Goal: Answer question/provide support: Share knowledge or assist other users

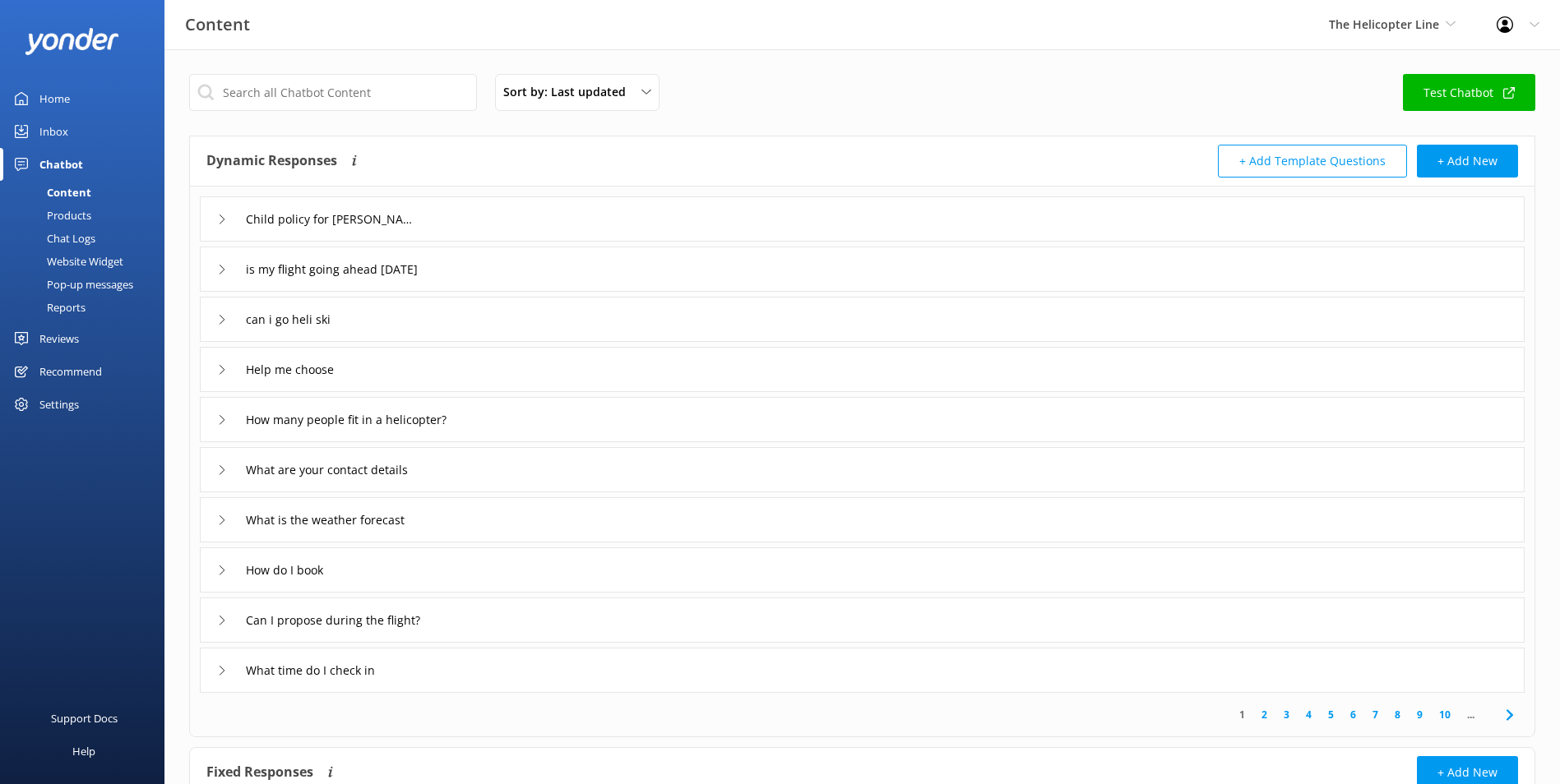
click at [83, 125] on link "Inbox" at bounding box center [82, 131] width 164 height 33
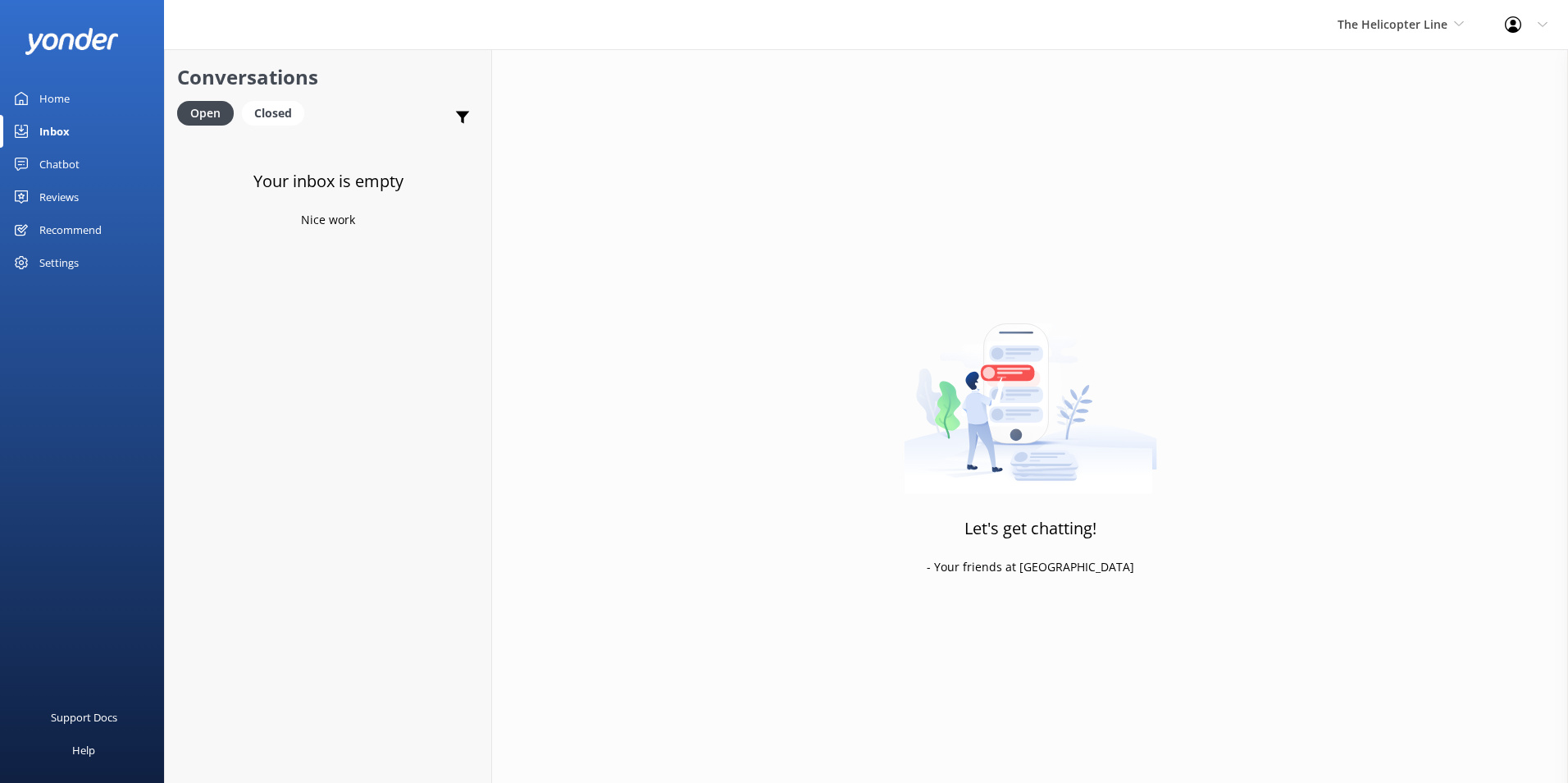
click at [79, 95] on link "Home" at bounding box center [82, 98] width 164 height 33
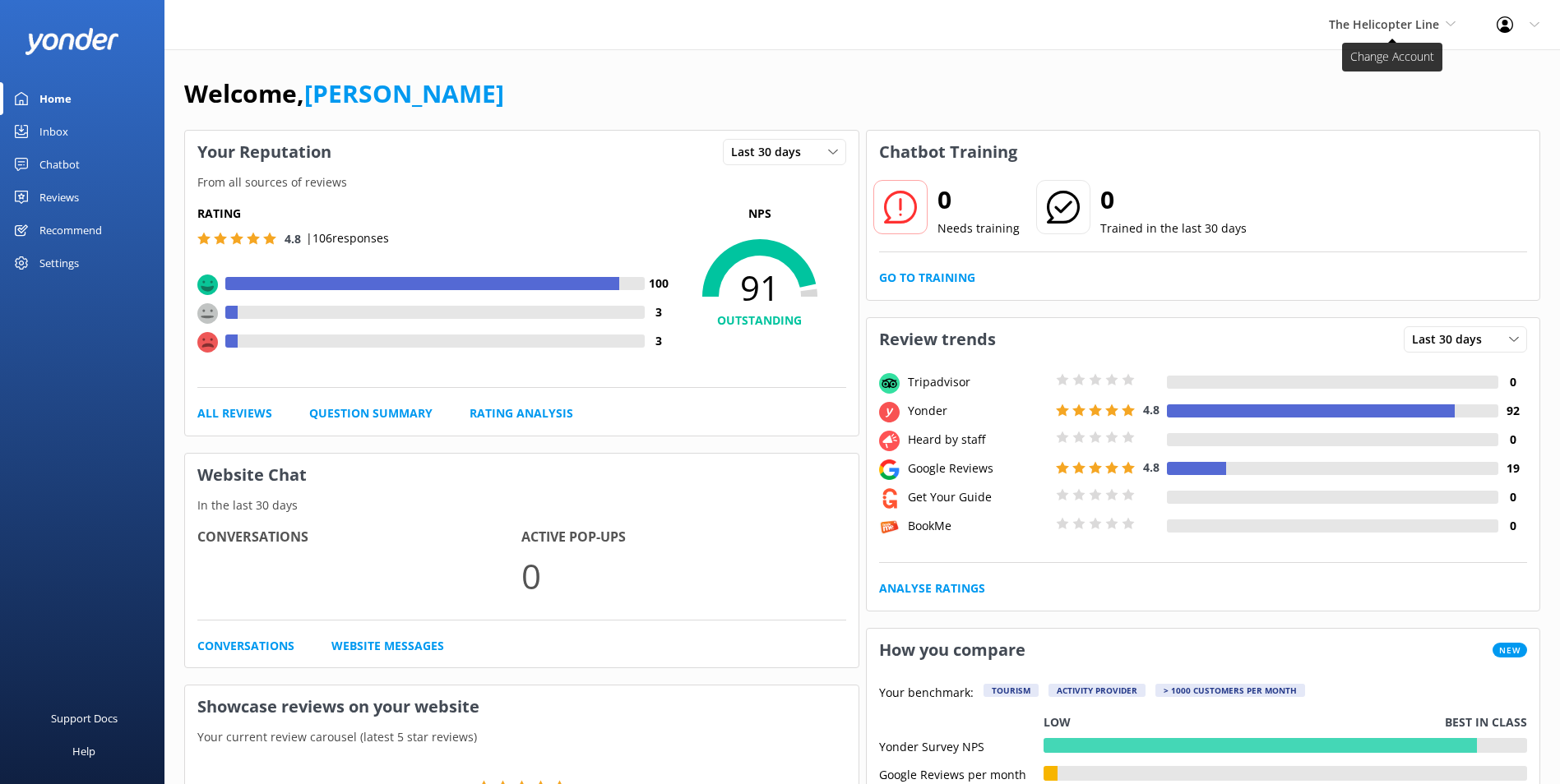
click at [1370, 17] on span "The Helicopter Line" at bounding box center [1383, 25] width 110 height 16
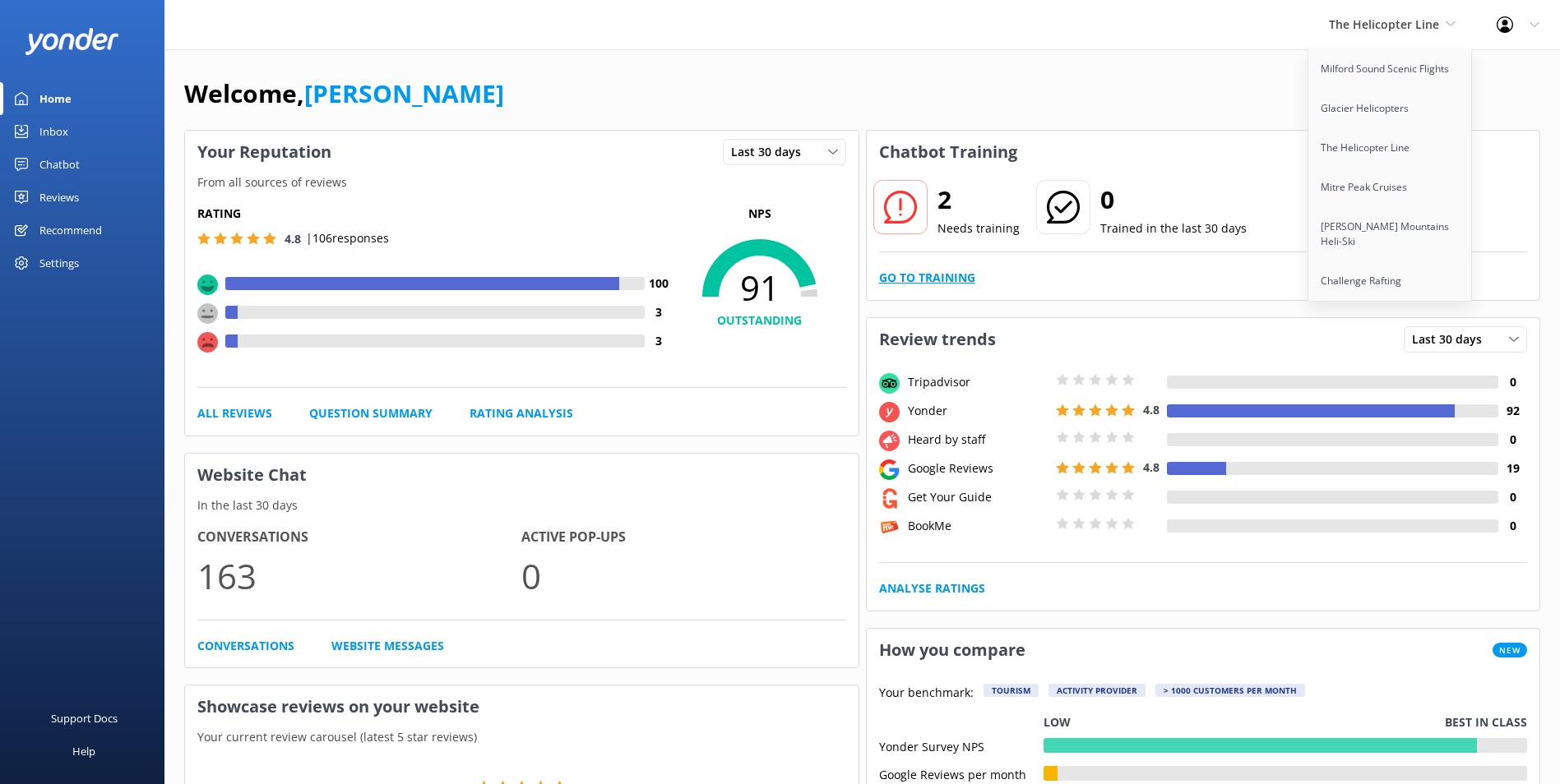
click at [927, 283] on link "Go to Training" at bounding box center [927, 278] width 96 height 18
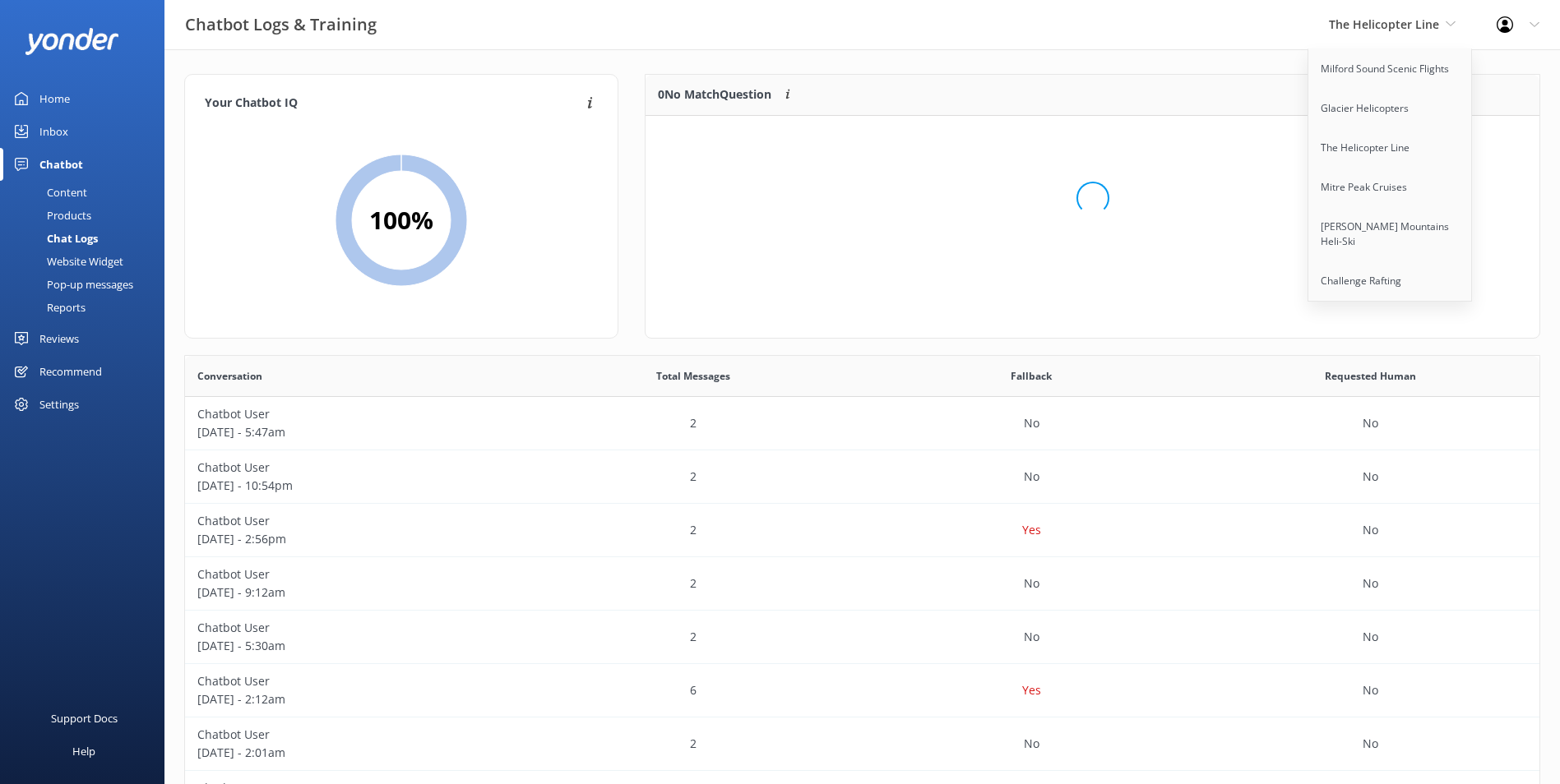
scroll to position [112, 880]
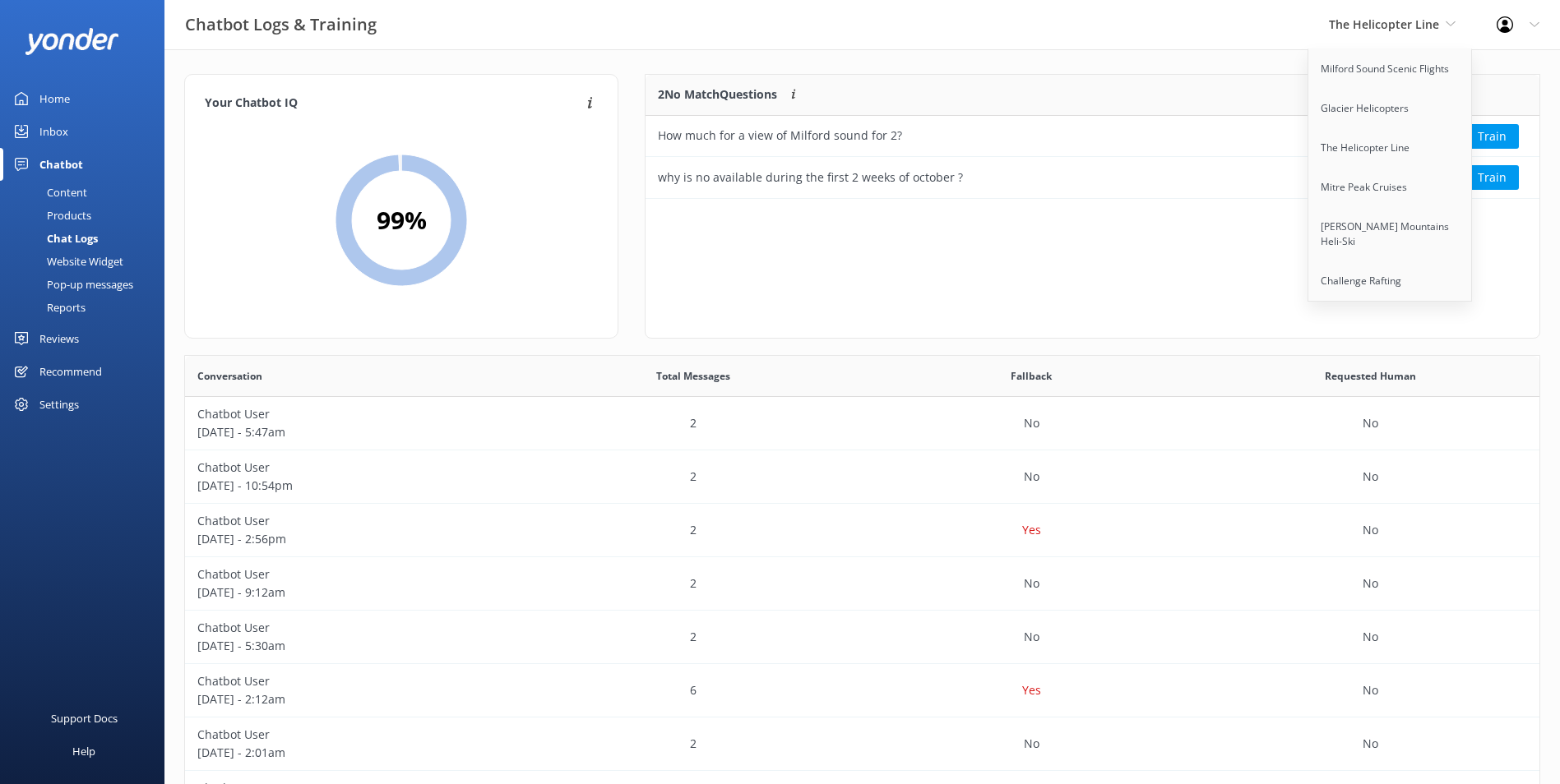
click at [1271, 93] on div "2 No Match Questions Customers sometimes ask questions that don't fully match a…" at bounding box center [1002, 96] width 712 height 42
click at [1386, 35] on div "The Helicopter Line Milford Sound Scenic Flights Glacier Helicopters The Helico…" at bounding box center [1393, 25] width 168 height 49
click at [1407, 135] on button "Ignore" at bounding box center [1426, 136] width 61 height 25
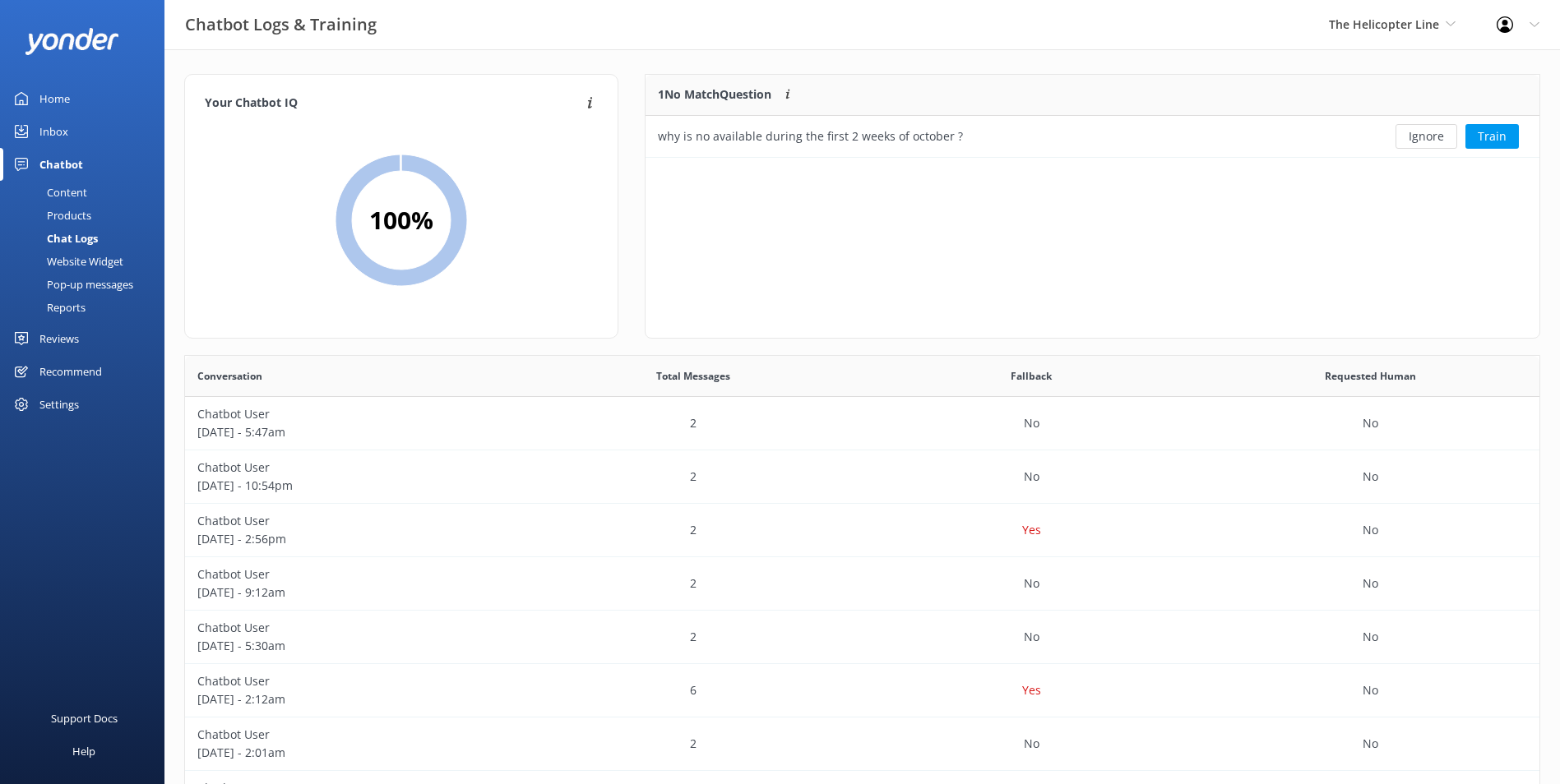
scroll to position [70, 880]
click at [1407, 135] on button "Ignore" at bounding box center [1426, 136] width 61 height 25
click at [1443, 34] on span "The Helicopter Line" at bounding box center [1392, 25] width 127 height 18
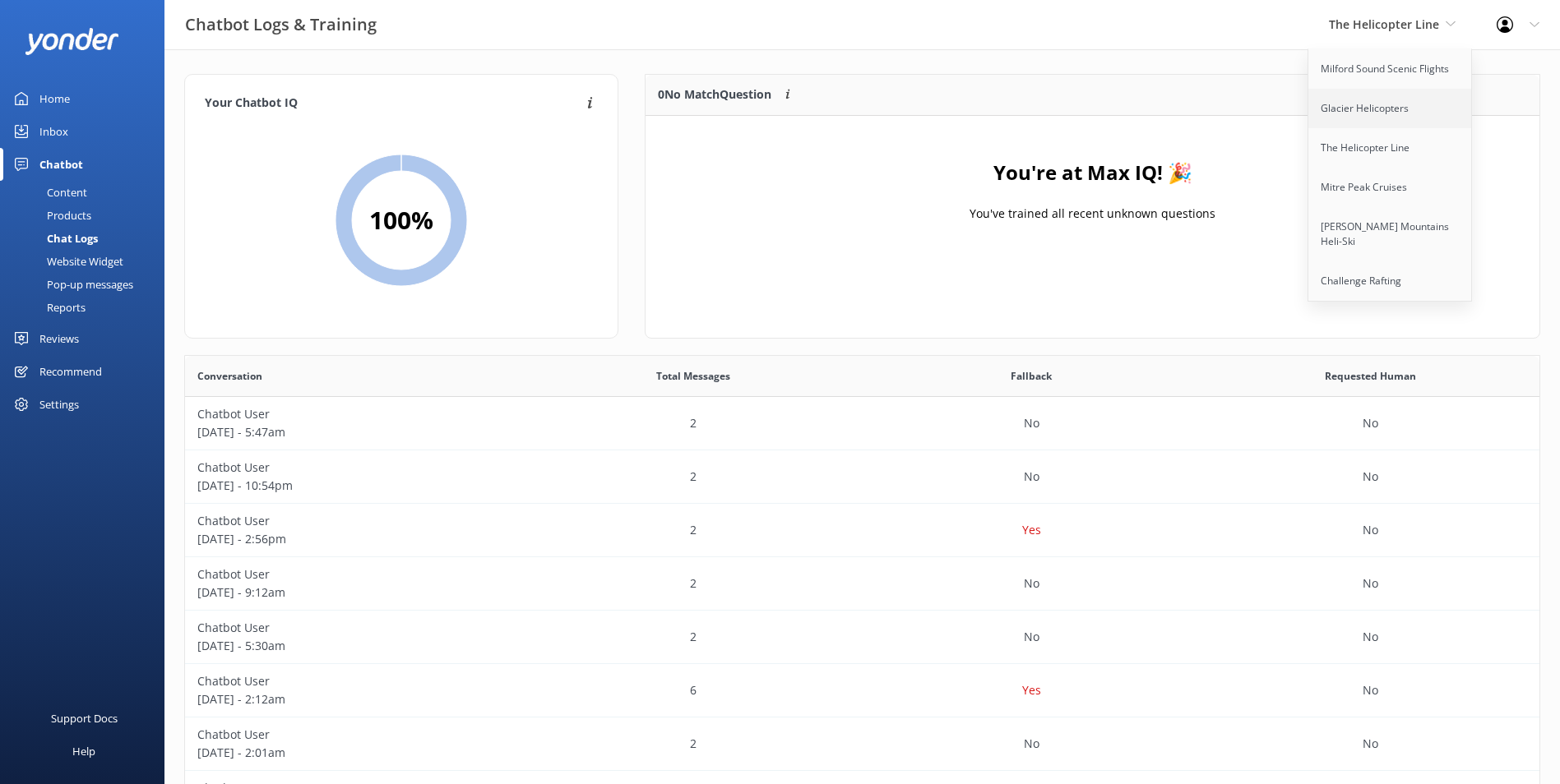
click at [1412, 104] on link "Glacier Helicopters" at bounding box center [1391, 109] width 164 height 40
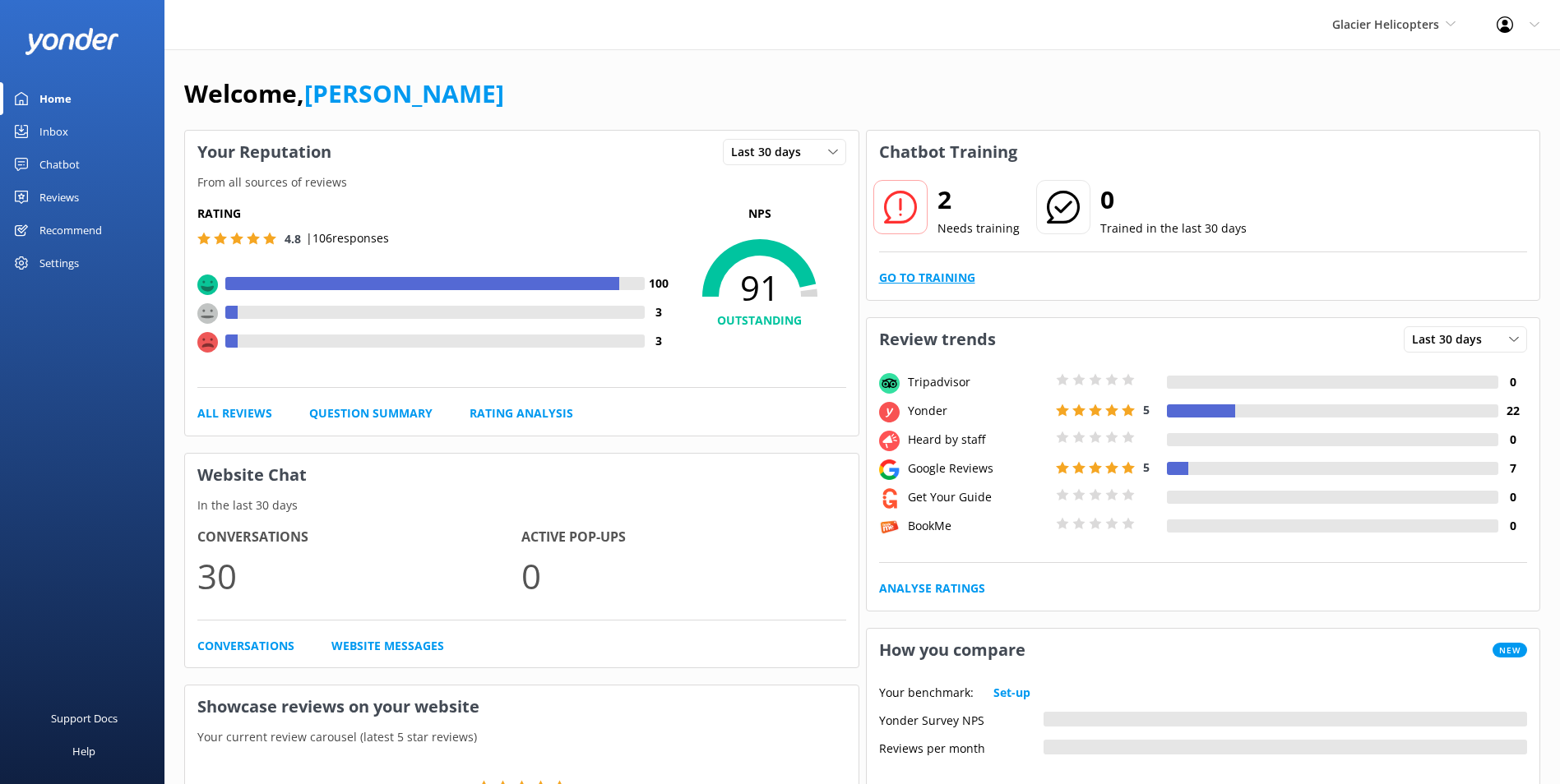
click at [952, 279] on link "Go to Training" at bounding box center [927, 278] width 96 height 18
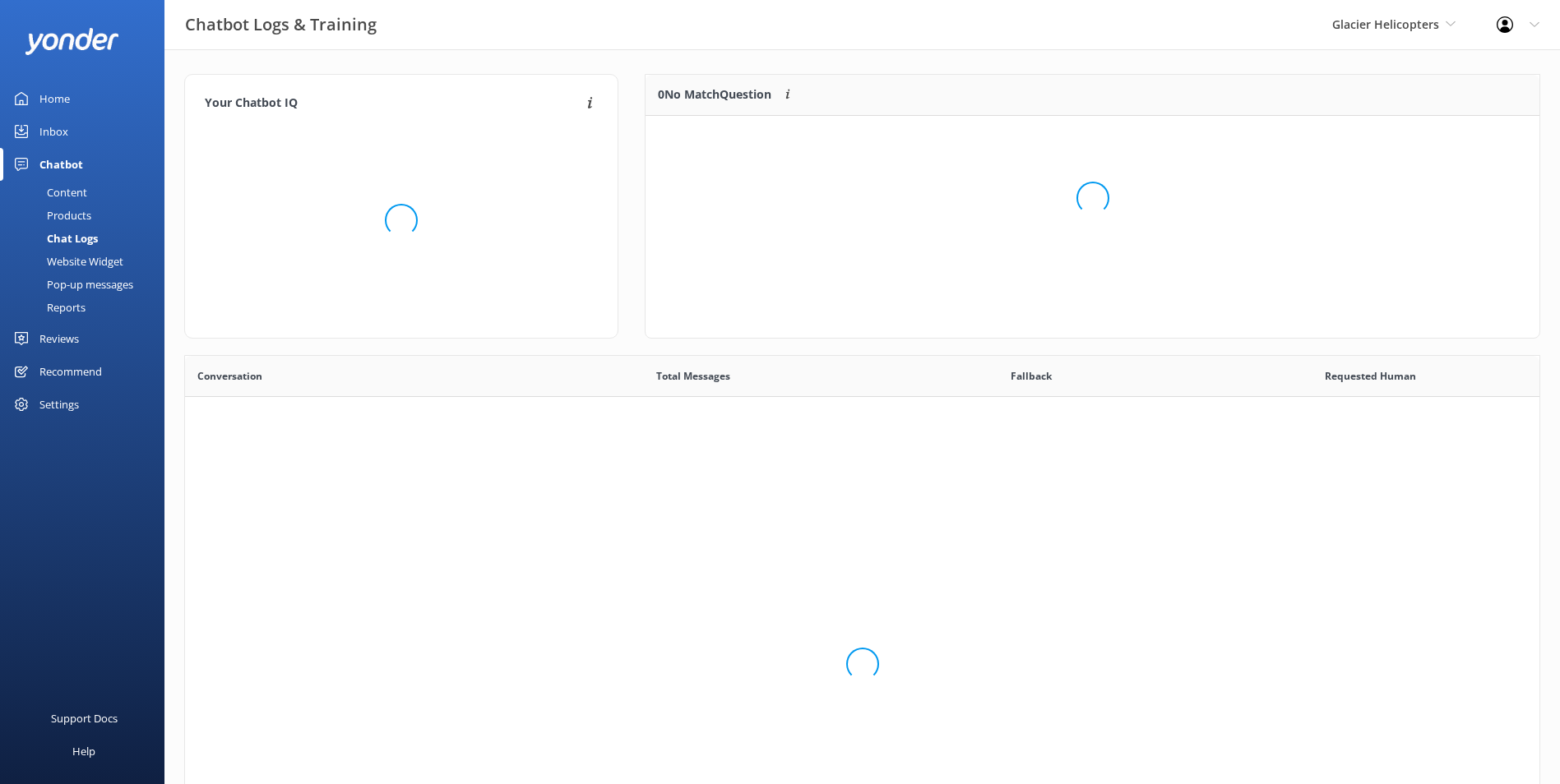
scroll to position [564, 1342]
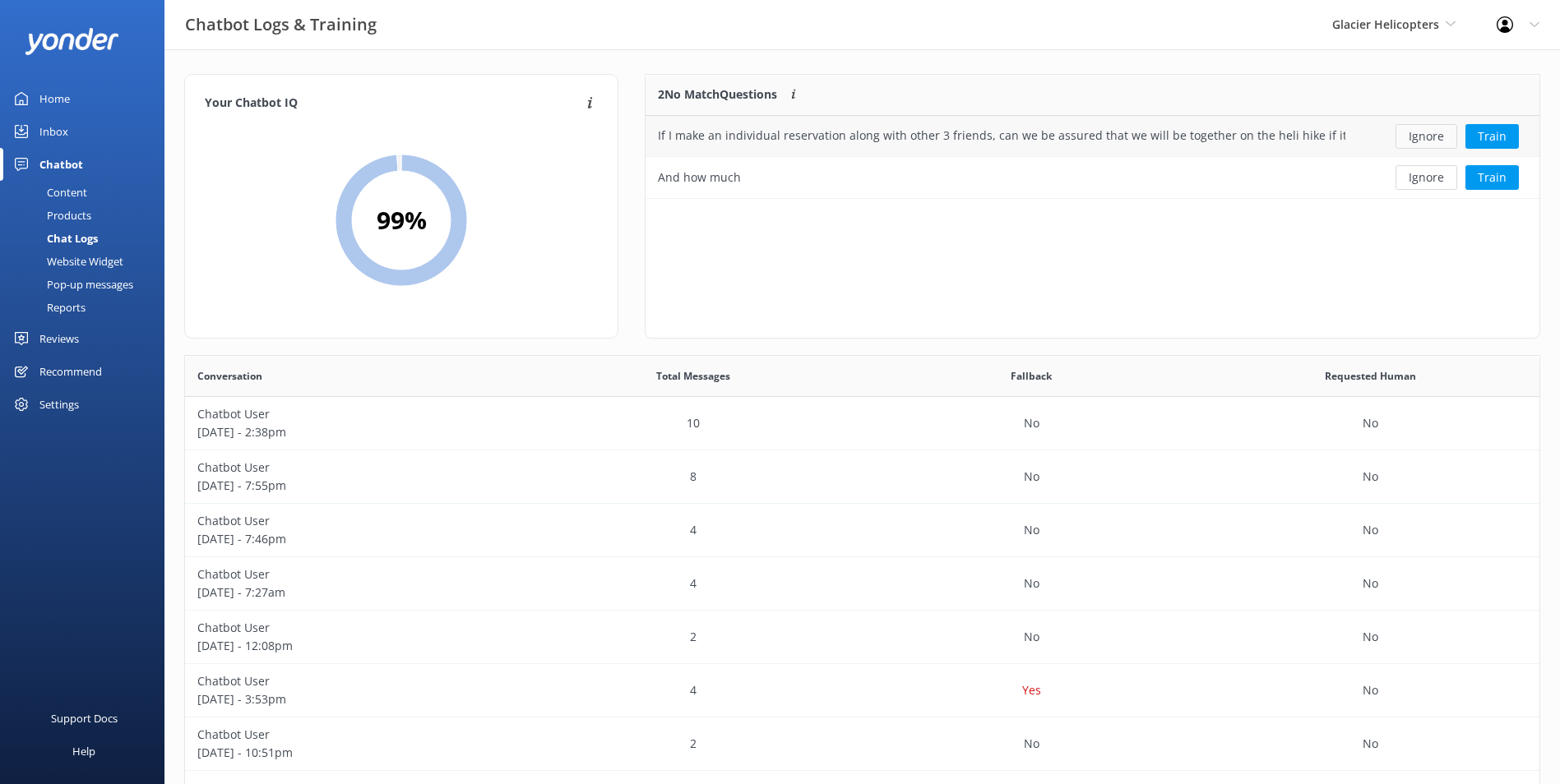
click at [1416, 138] on button "Ignore" at bounding box center [1426, 136] width 61 height 25
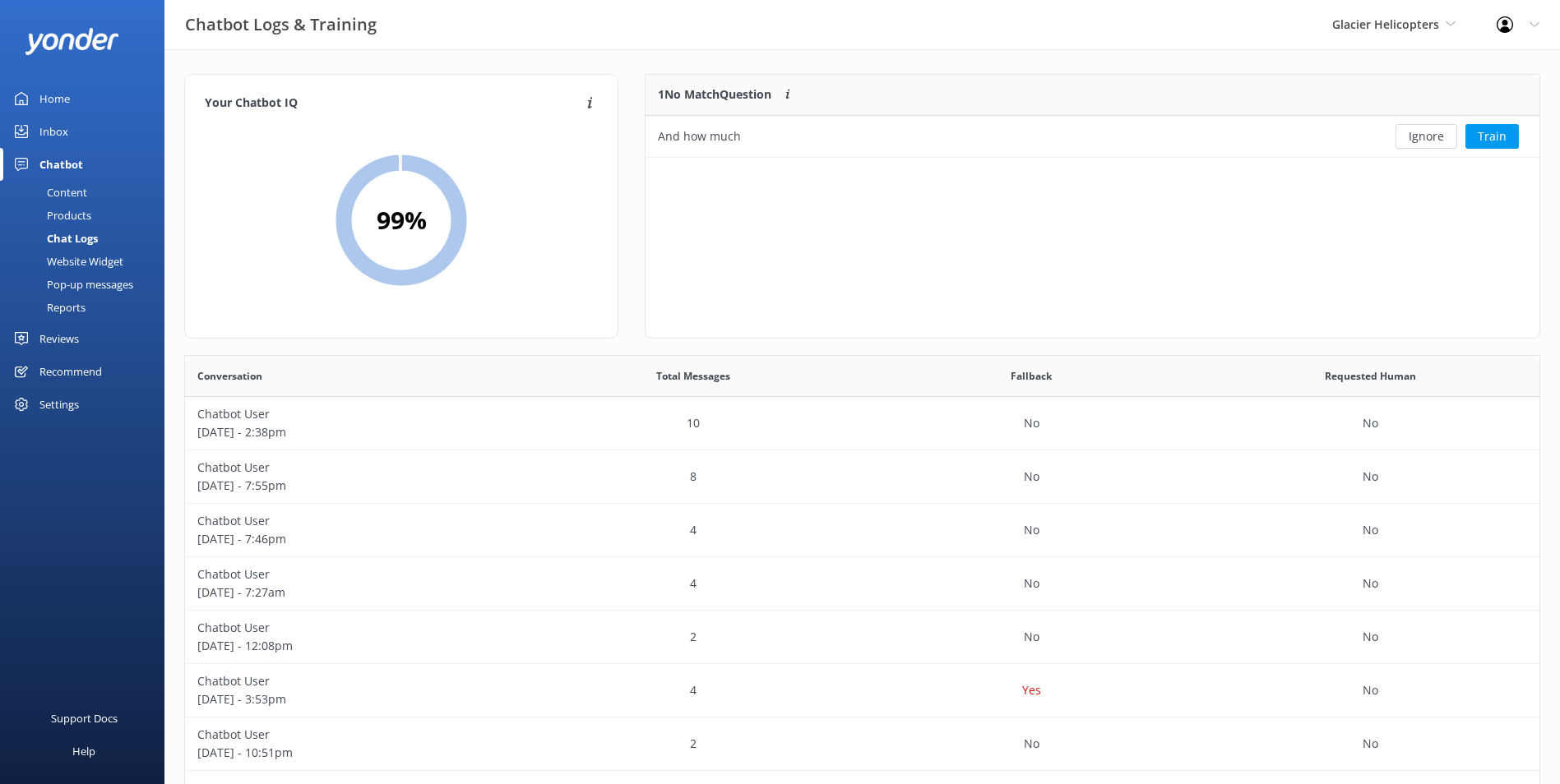
scroll to position [70, 880]
click at [1416, 138] on button "Ignore" at bounding box center [1426, 136] width 61 height 25
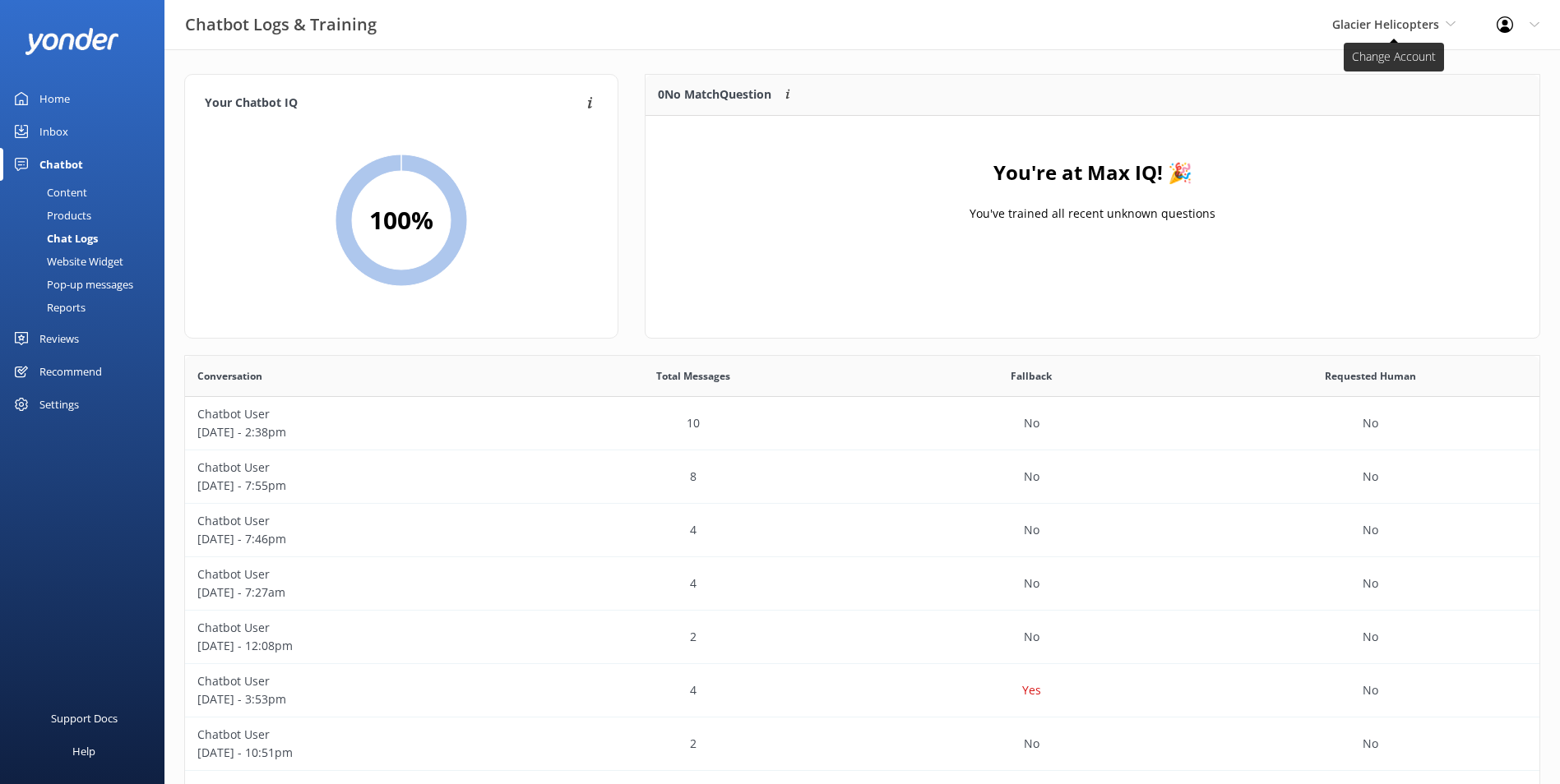
click at [1437, 23] on span "Glacier Helicopters" at bounding box center [1386, 25] width 107 height 16
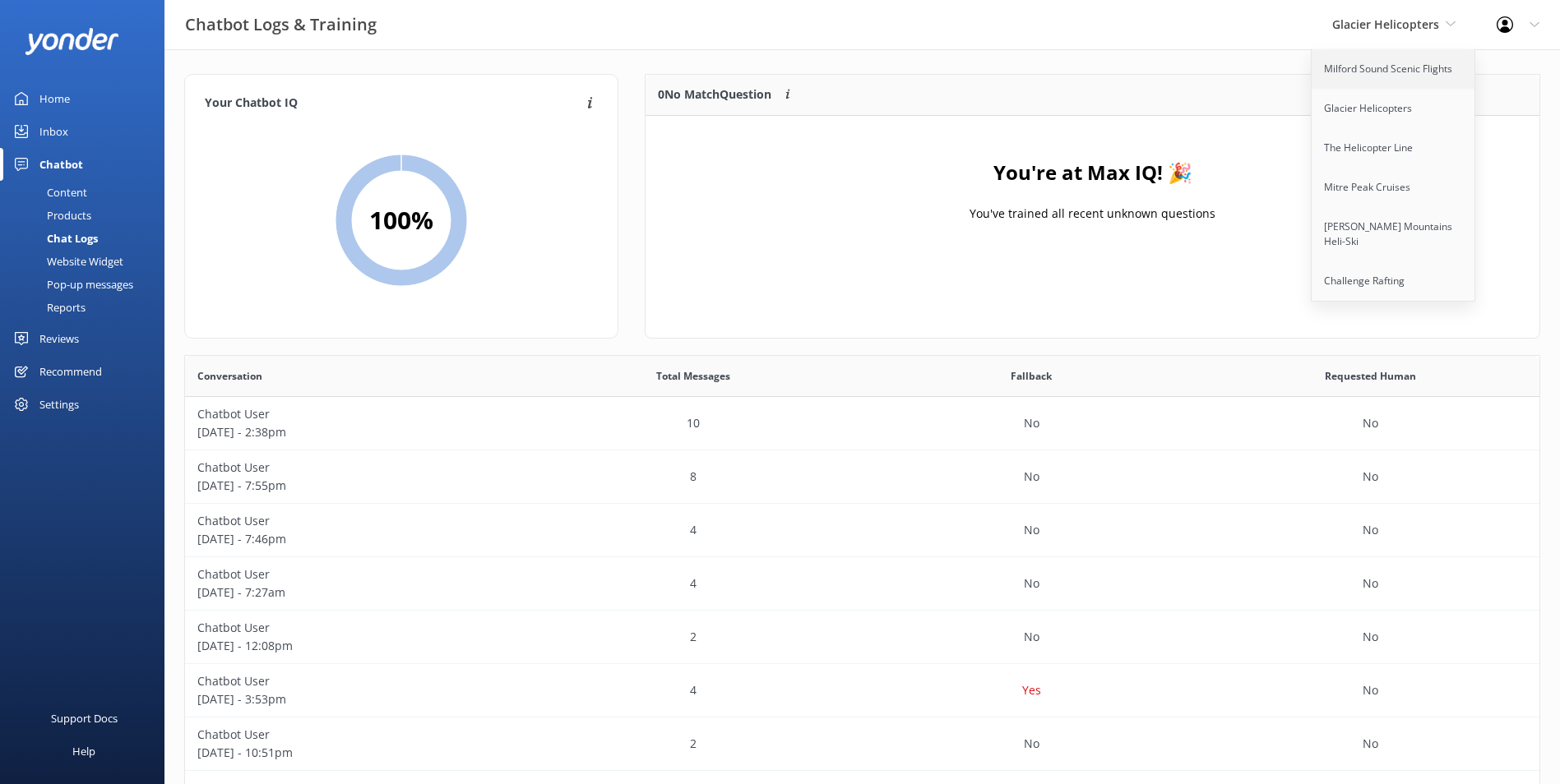
click at [1420, 51] on link "Milford Sound Scenic Flights" at bounding box center [1394, 69] width 164 height 40
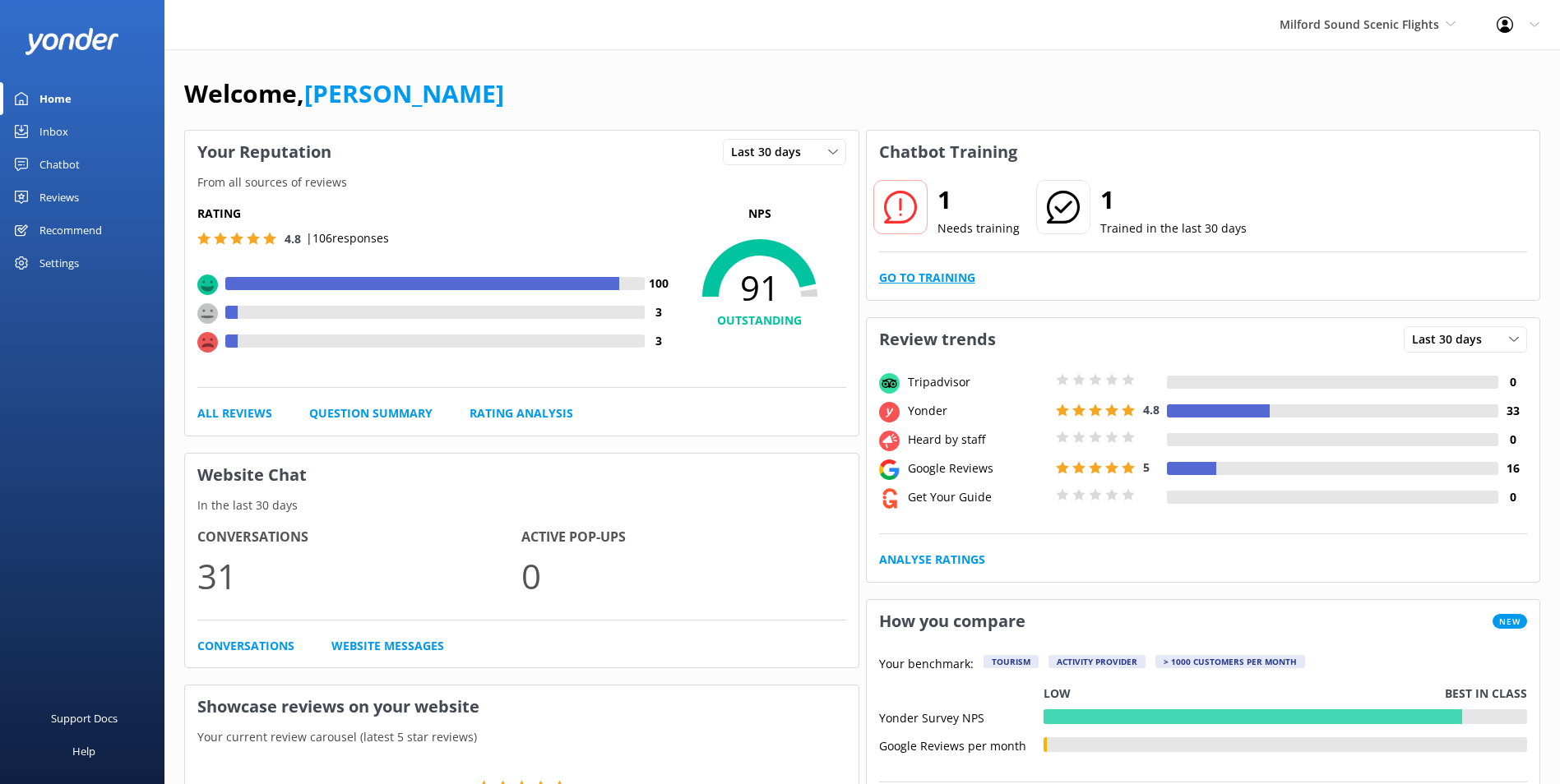
click at [973, 273] on link "Go to Training" at bounding box center [927, 278] width 96 height 18
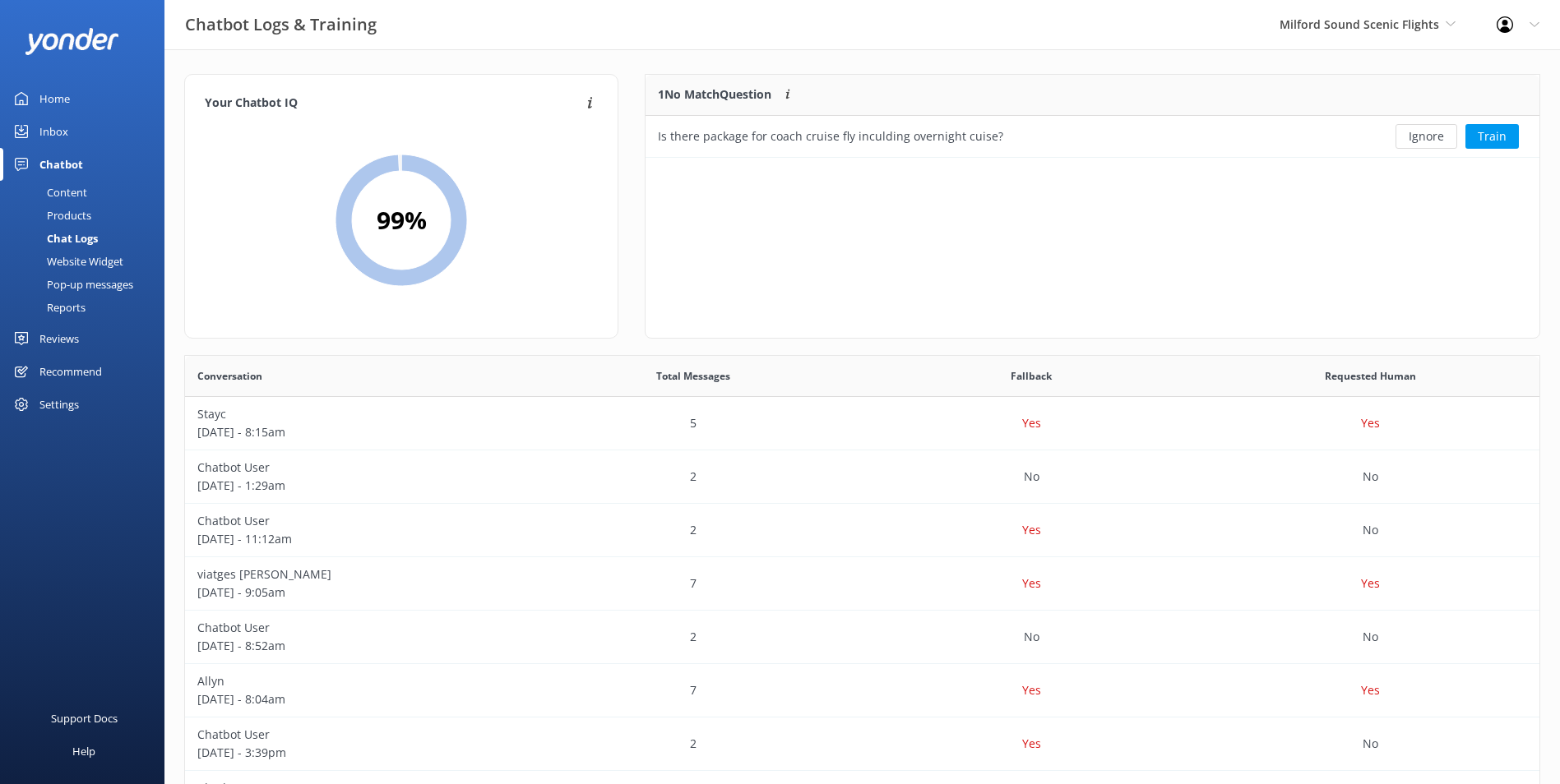
scroll to position [70, 880]
click at [1412, 134] on button "Ignore" at bounding box center [1426, 136] width 61 height 25
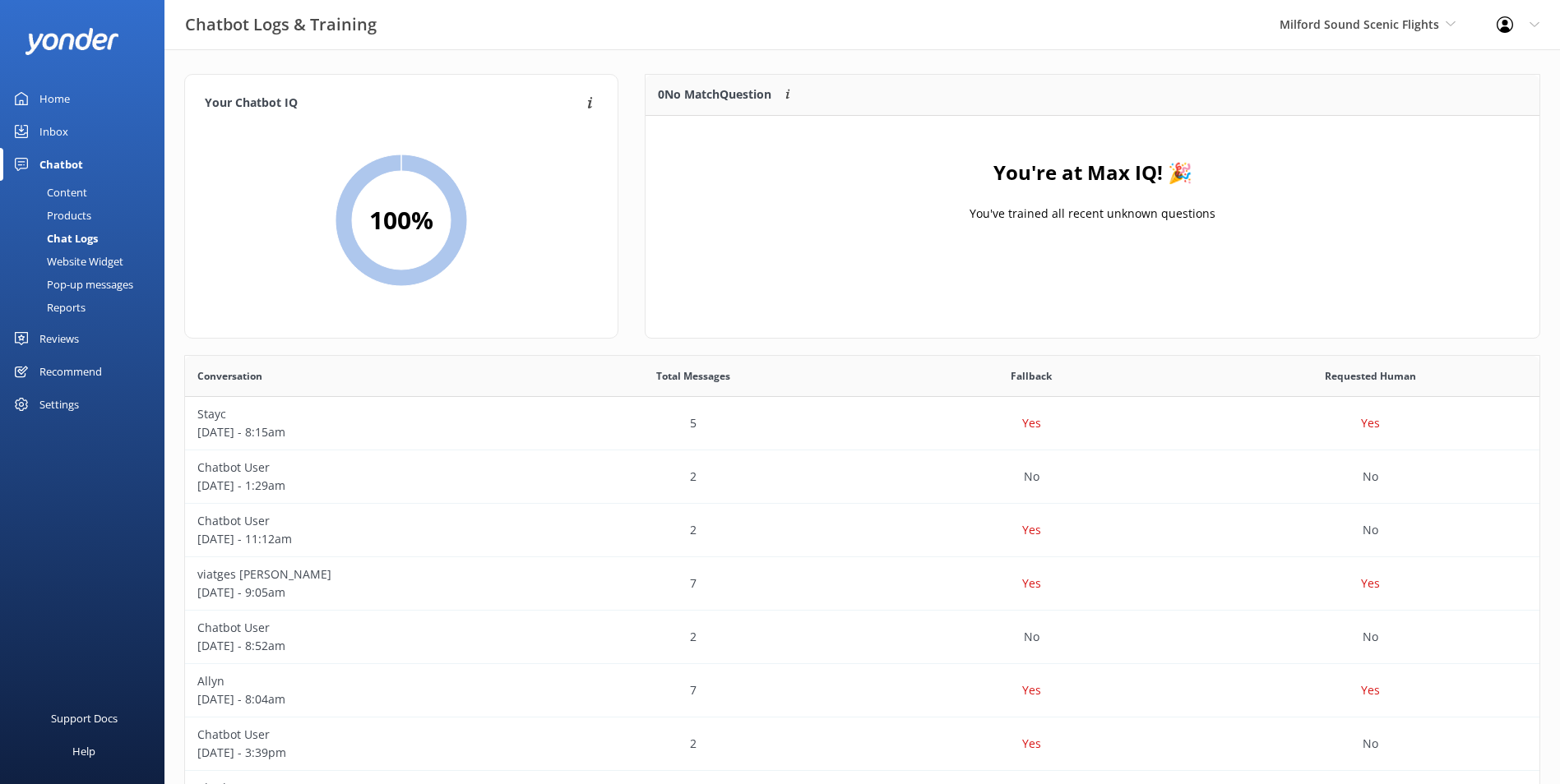
click at [99, 131] on link "Inbox" at bounding box center [82, 131] width 164 height 33
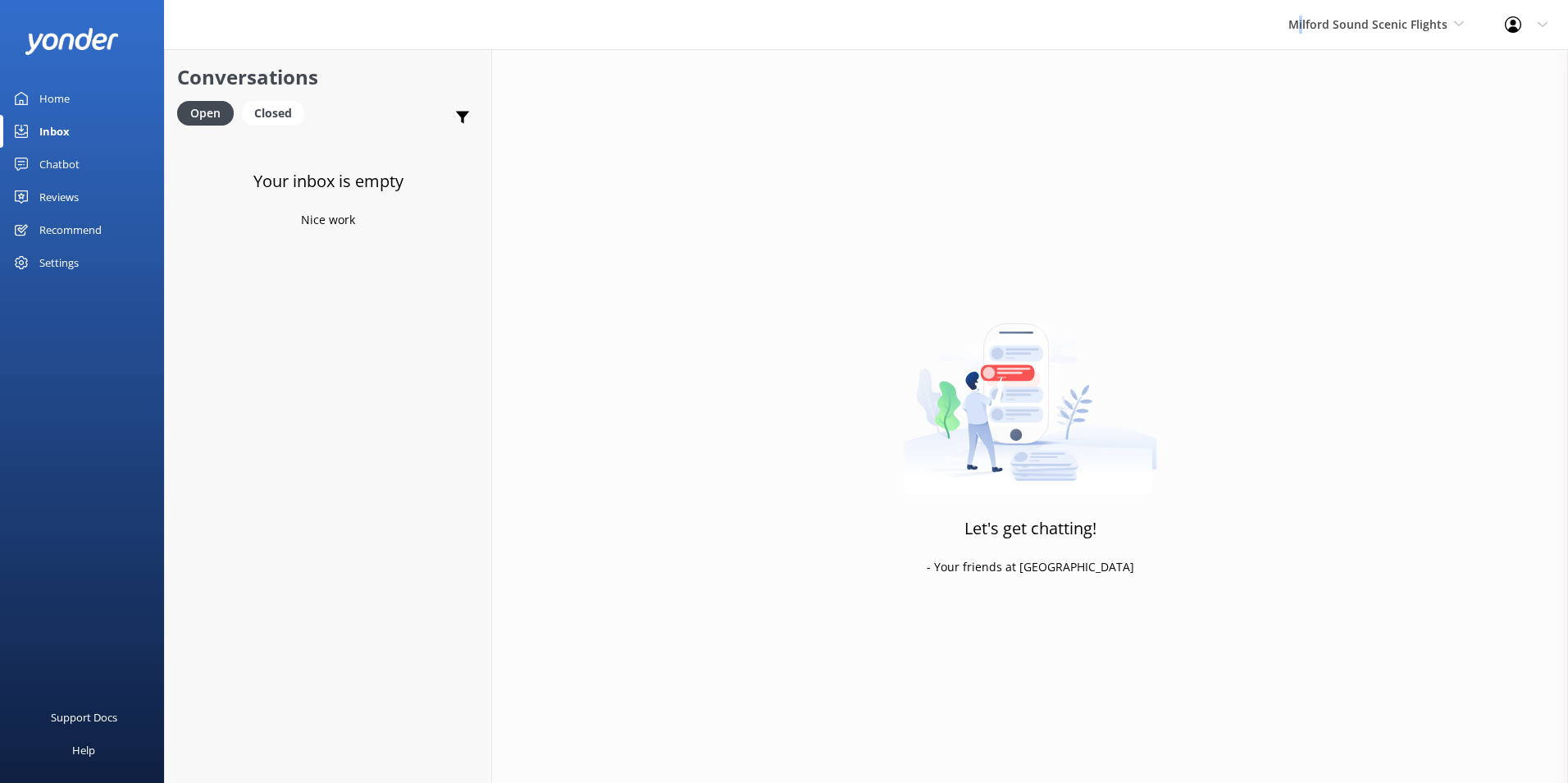
click at [1306, 12] on div "Milford Sound Scenic Flights [GEOGRAPHIC_DATA] Scenic Flights Glacier Helicopte…" at bounding box center [1376, 25] width 216 height 49
drag, startPoint x: 1306, startPoint y: 12, endPoint x: 1299, endPoint y: 130, distance: 118.2
click at [1299, 130] on link "The Helicopter Line" at bounding box center [1350, 148] width 164 height 39
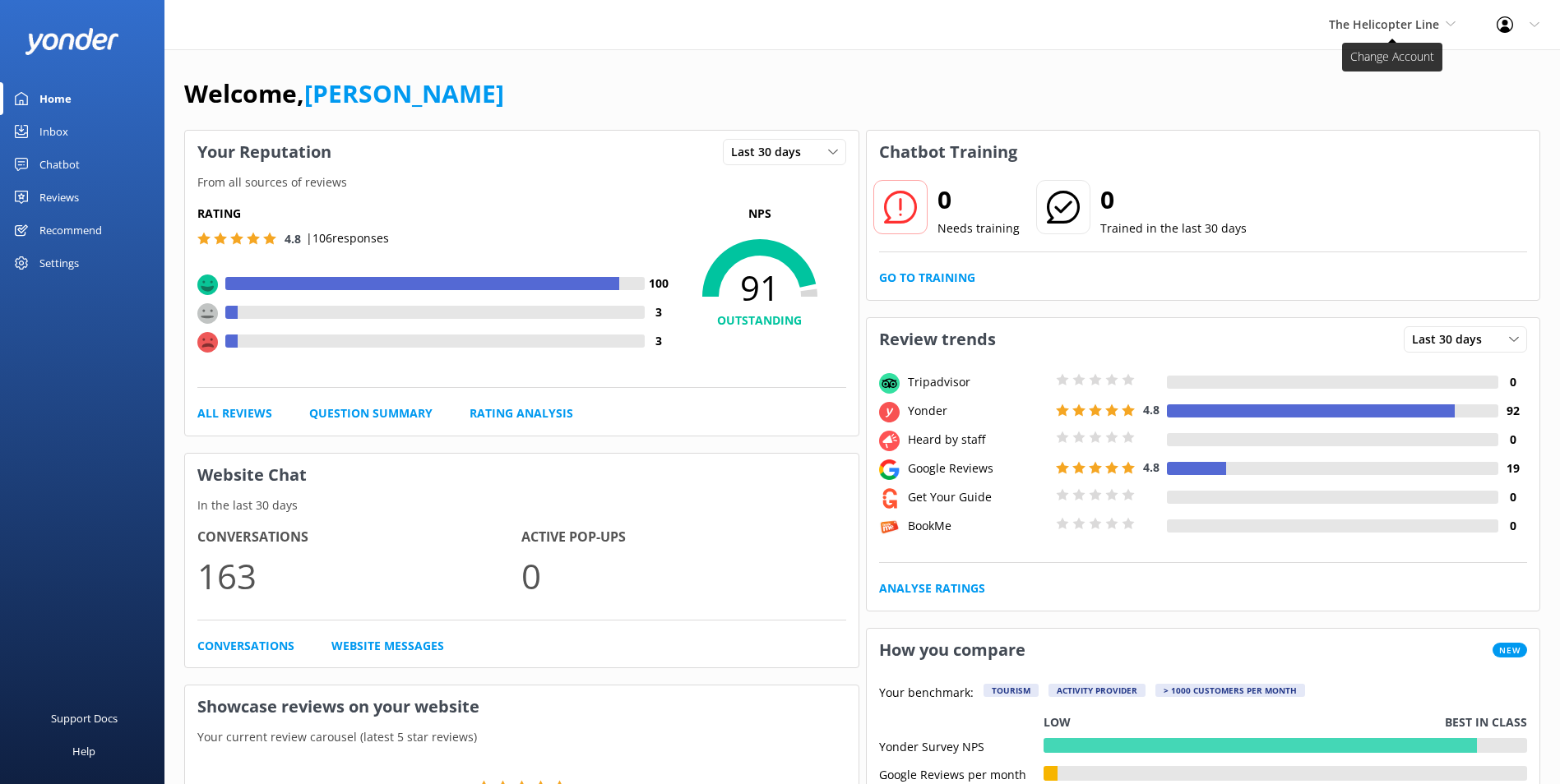
click at [1437, 26] on span "The Helicopter Line" at bounding box center [1383, 25] width 110 height 16
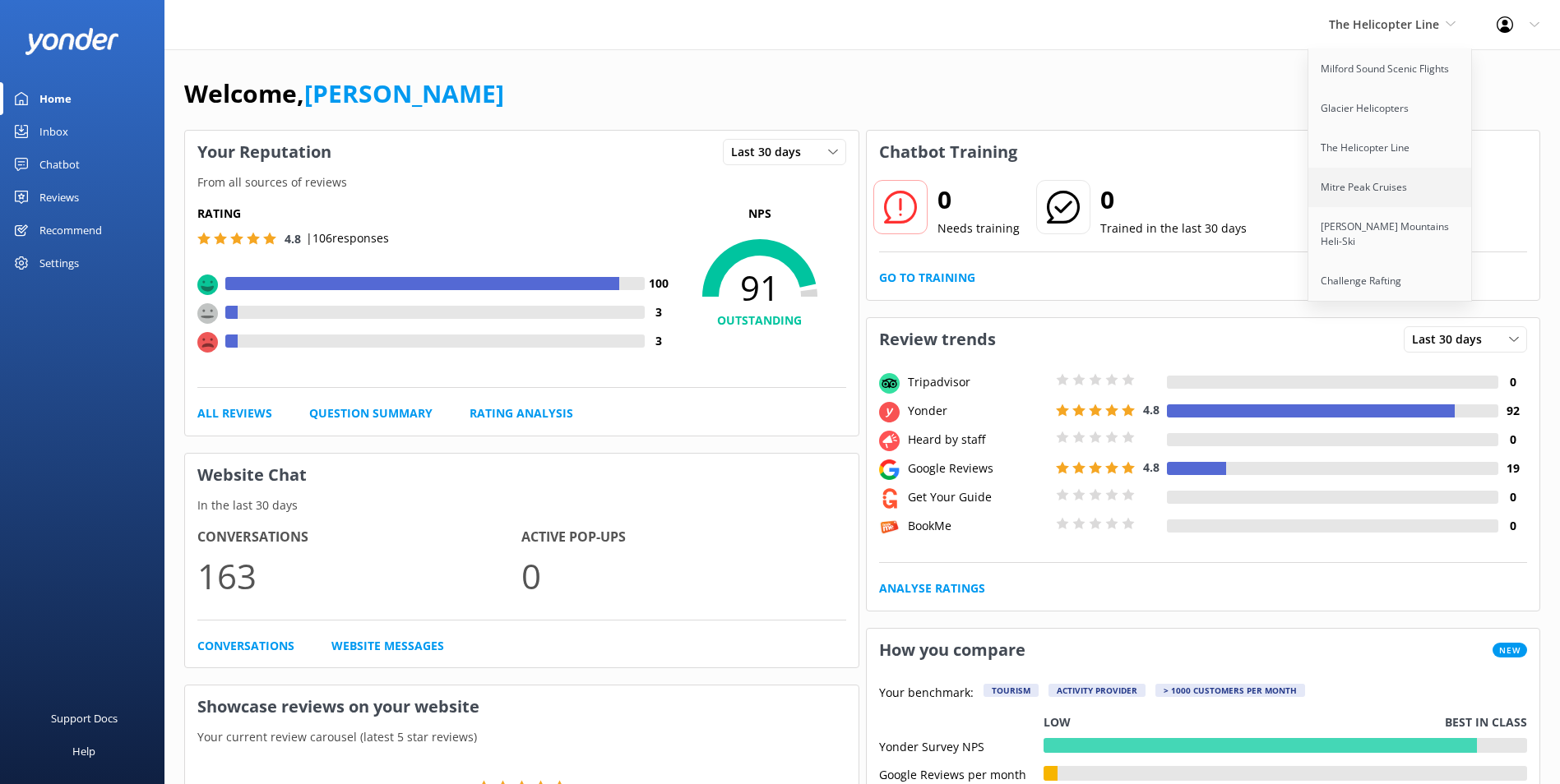
click at [1372, 184] on link "Mitre Peak Cruises" at bounding box center [1391, 188] width 164 height 40
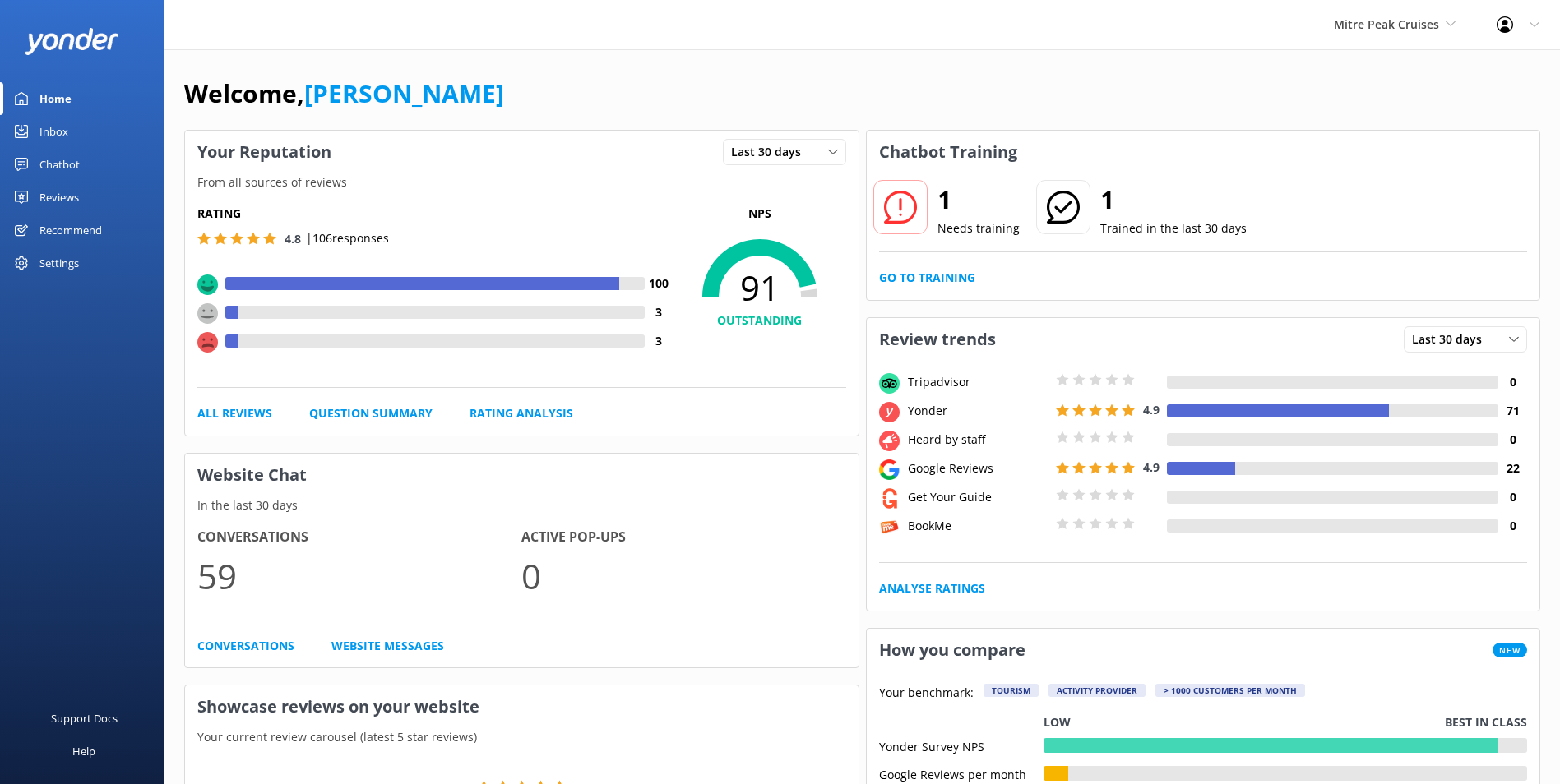
click at [125, 123] on link "Inbox" at bounding box center [82, 131] width 164 height 33
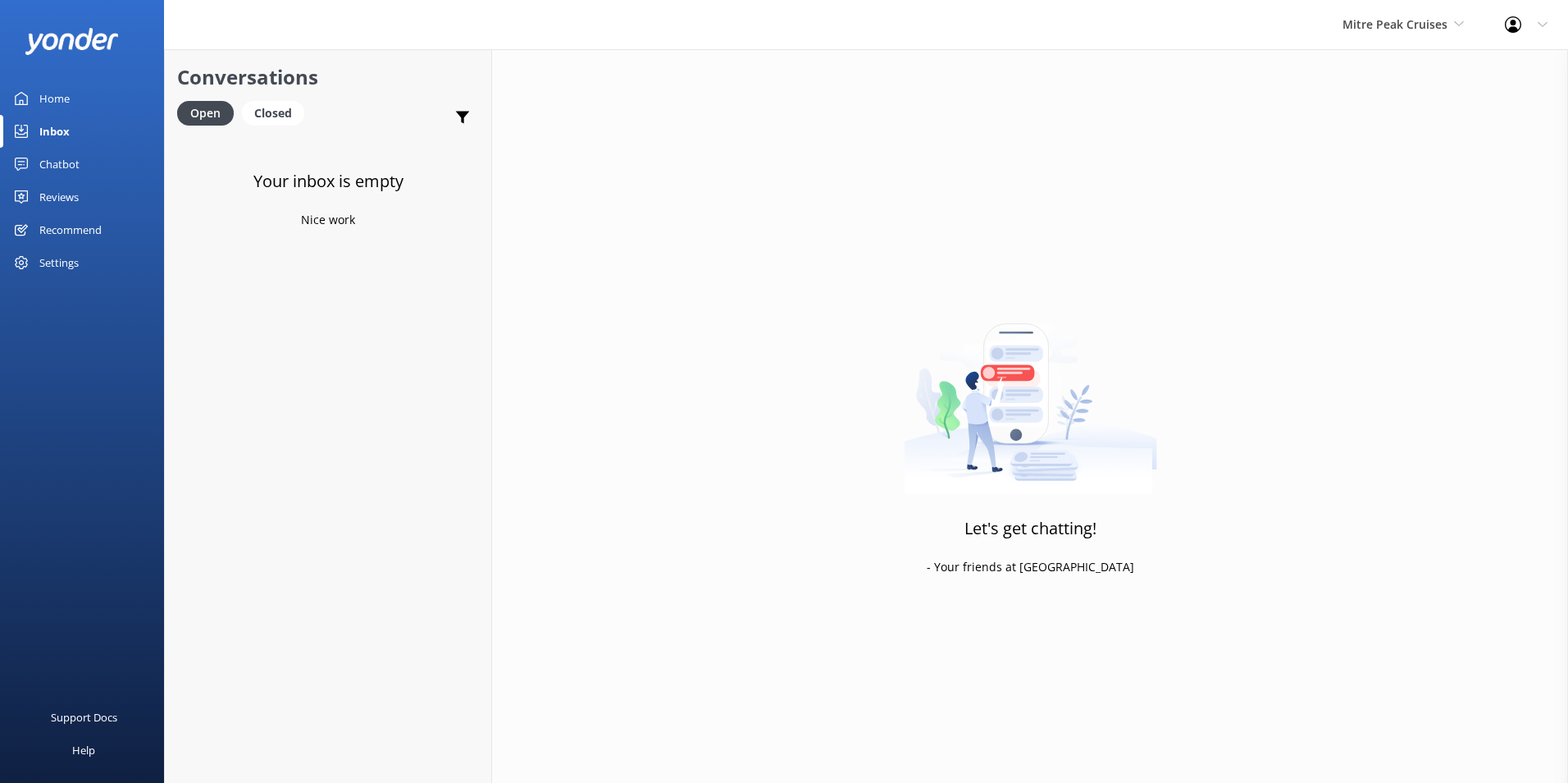
click at [89, 95] on link "Home" at bounding box center [82, 98] width 164 height 33
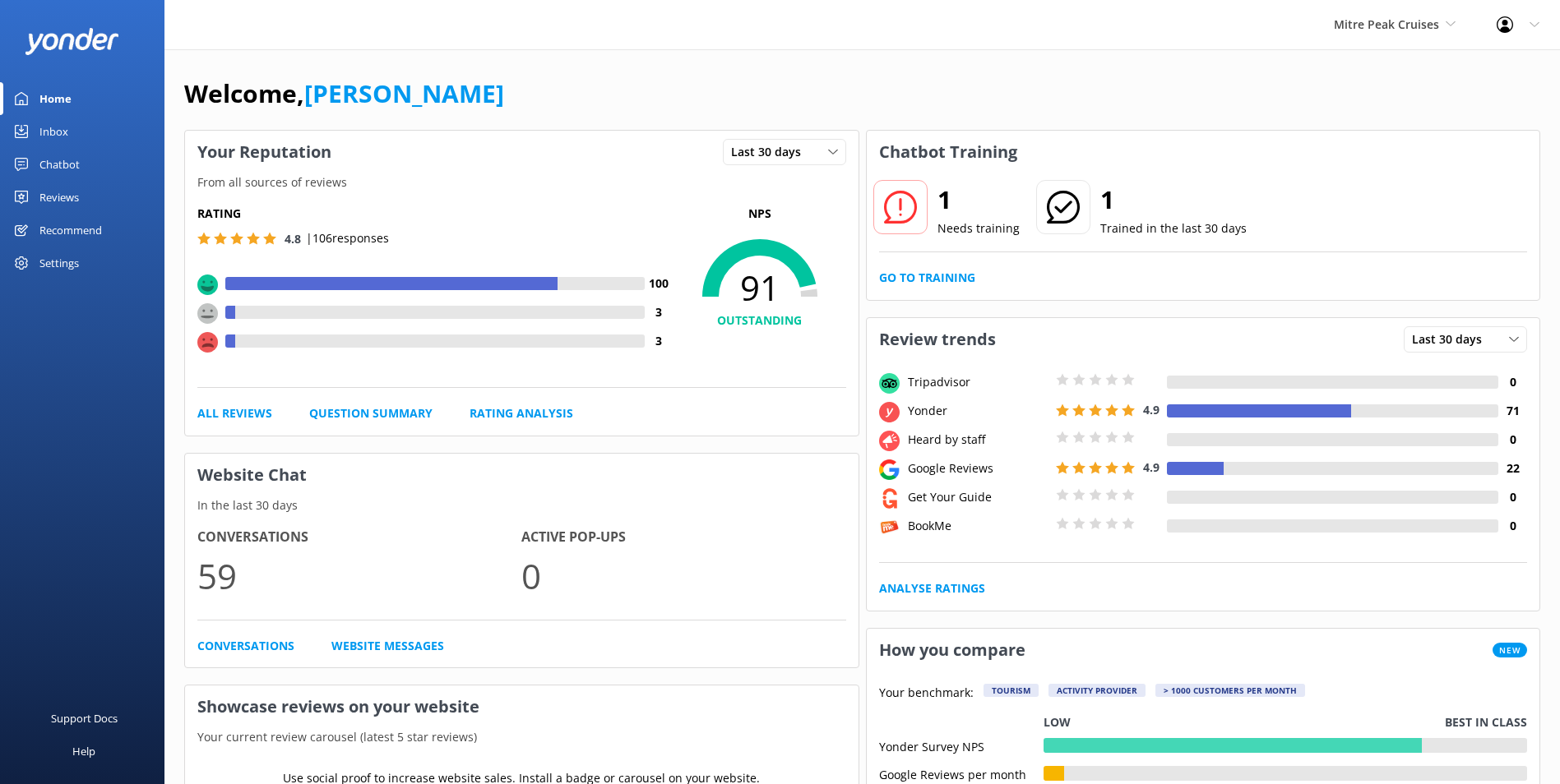
click at [971, 264] on div "1 Needs training 1 Trained in the last 30 days Go to Training" at bounding box center [1203, 236] width 674 height 127
click at [964, 270] on link "Go to Training" at bounding box center [927, 278] width 96 height 18
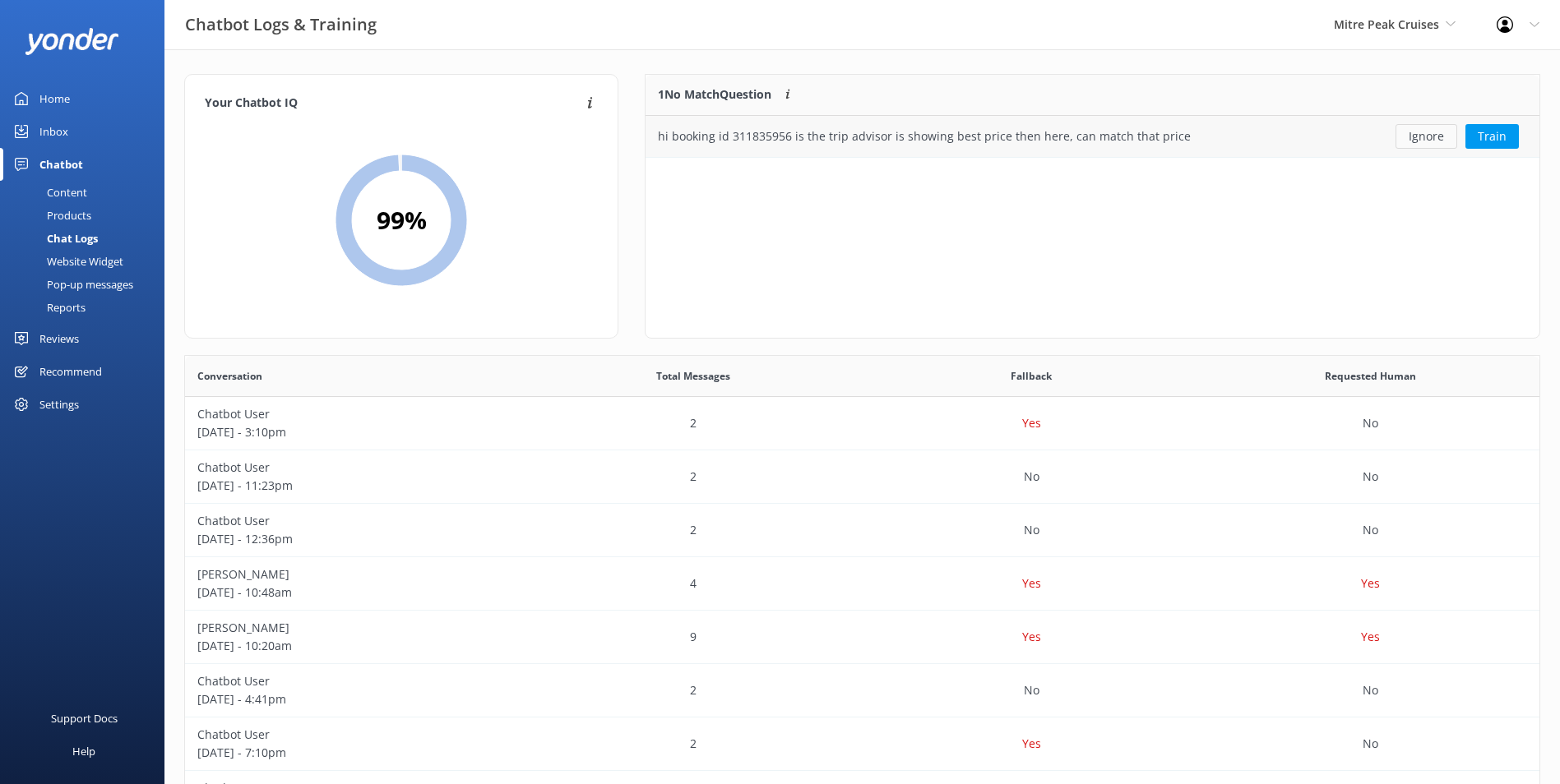
click at [1440, 134] on button "Ignore" at bounding box center [1426, 136] width 61 height 25
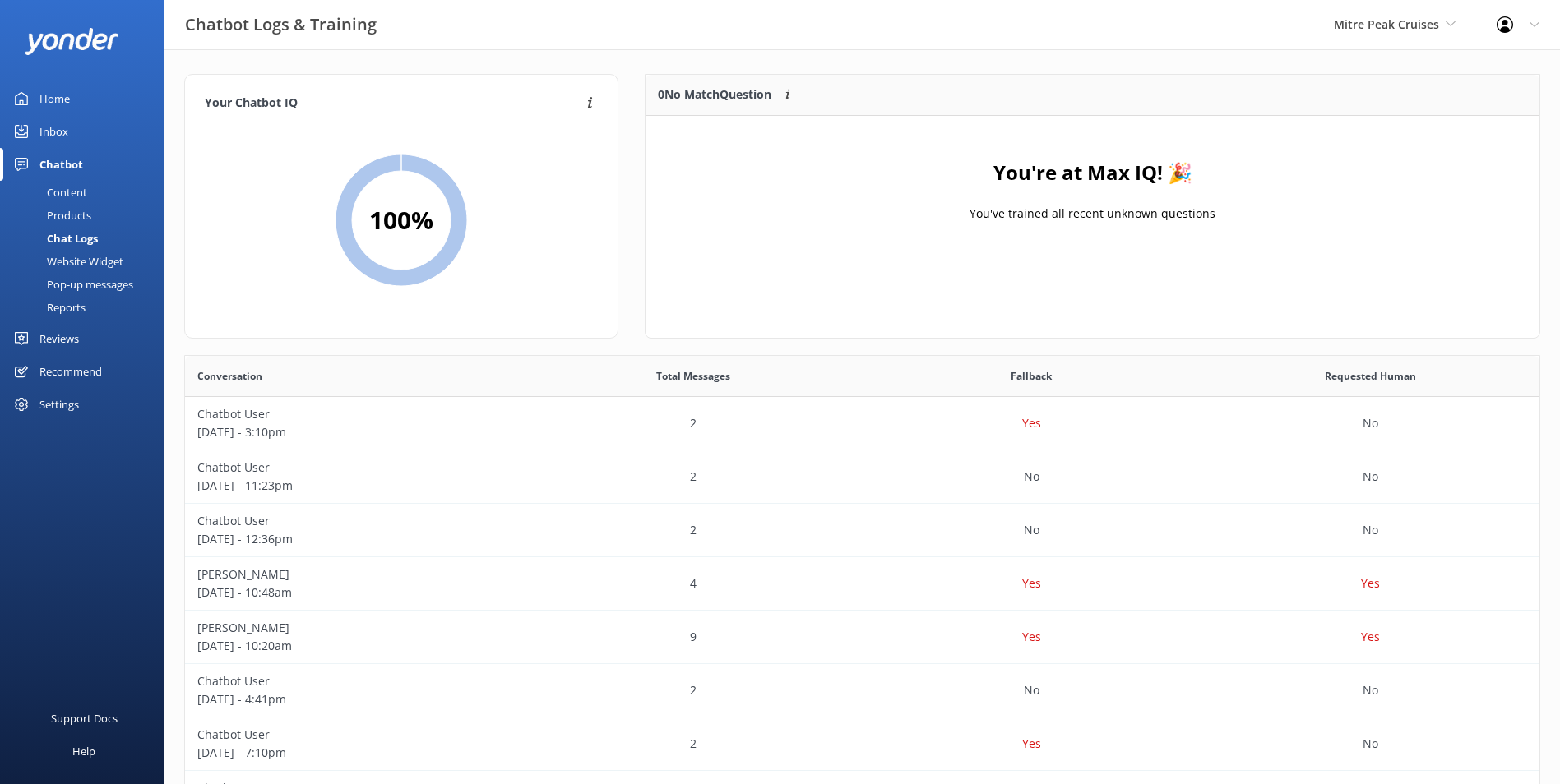
click at [1457, 37] on div "Mitre Peak Cruises Milford Sound Scenic Flights Glacier Helicopters The Helicop…" at bounding box center [1395, 25] width 163 height 49
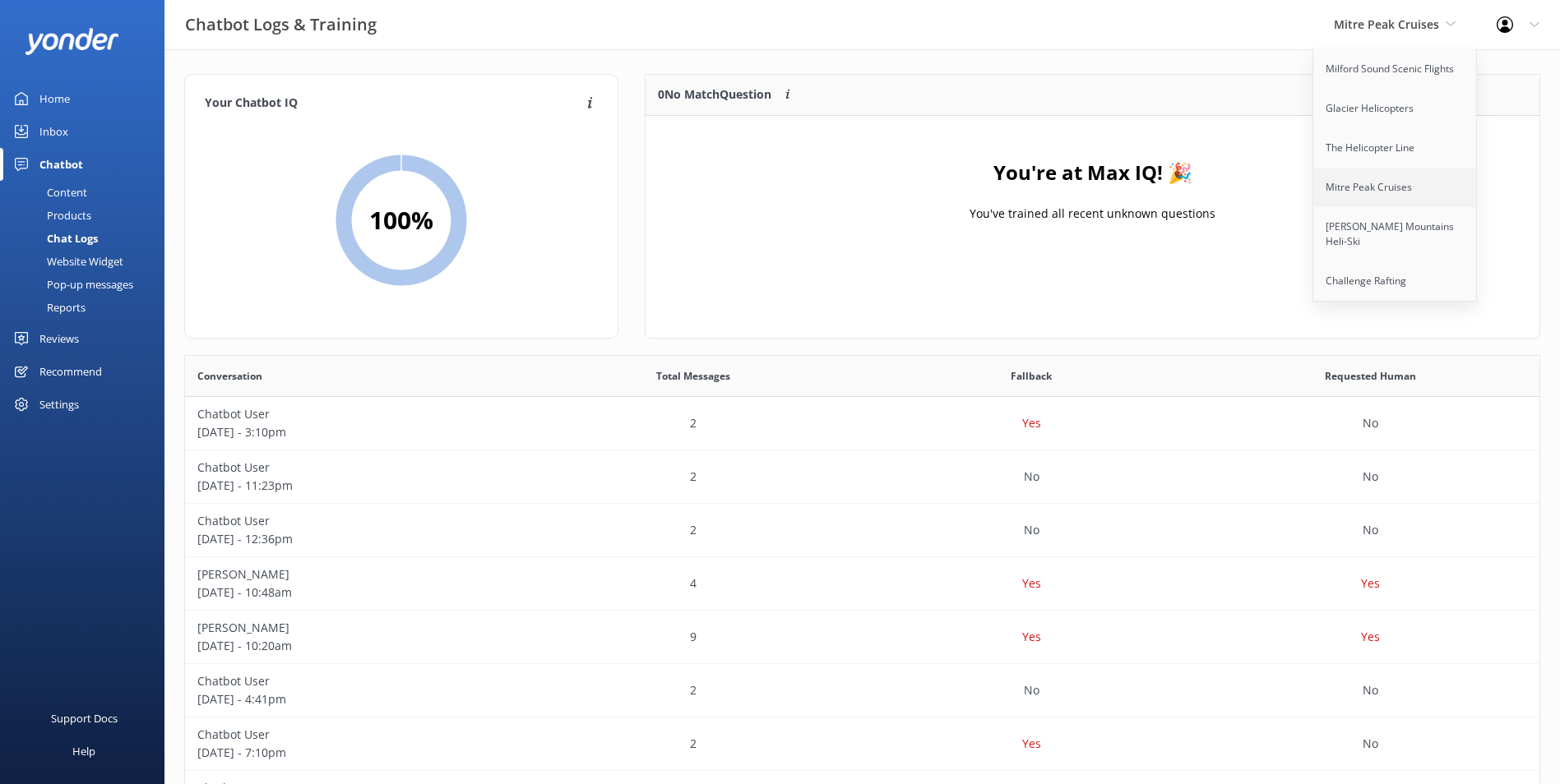
click at [1394, 177] on link "Mitre Peak Cruises" at bounding box center [1396, 188] width 164 height 40
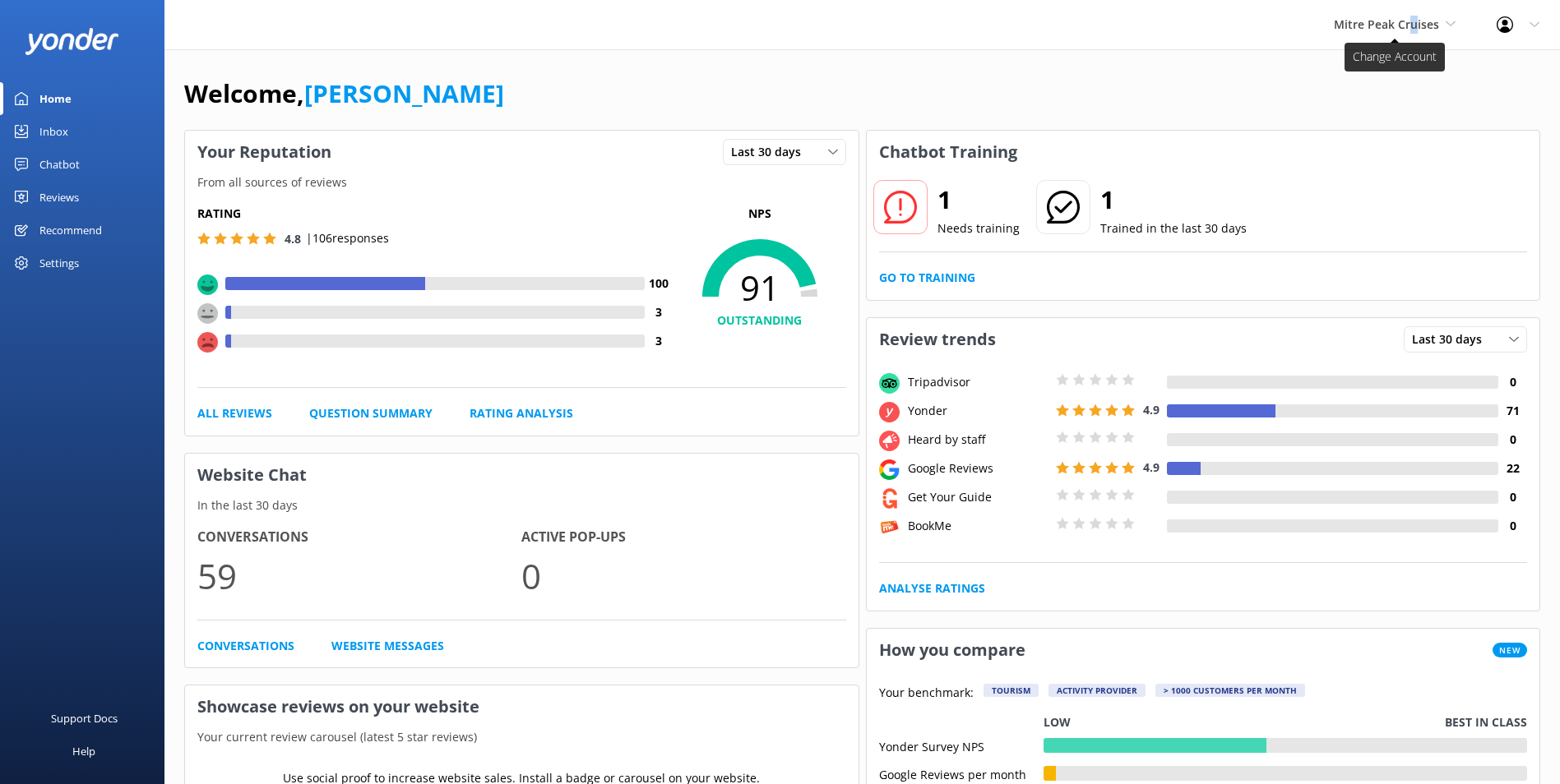
click at [1415, 20] on span "Mitre Peak Cruises" at bounding box center [1386, 25] width 105 height 16
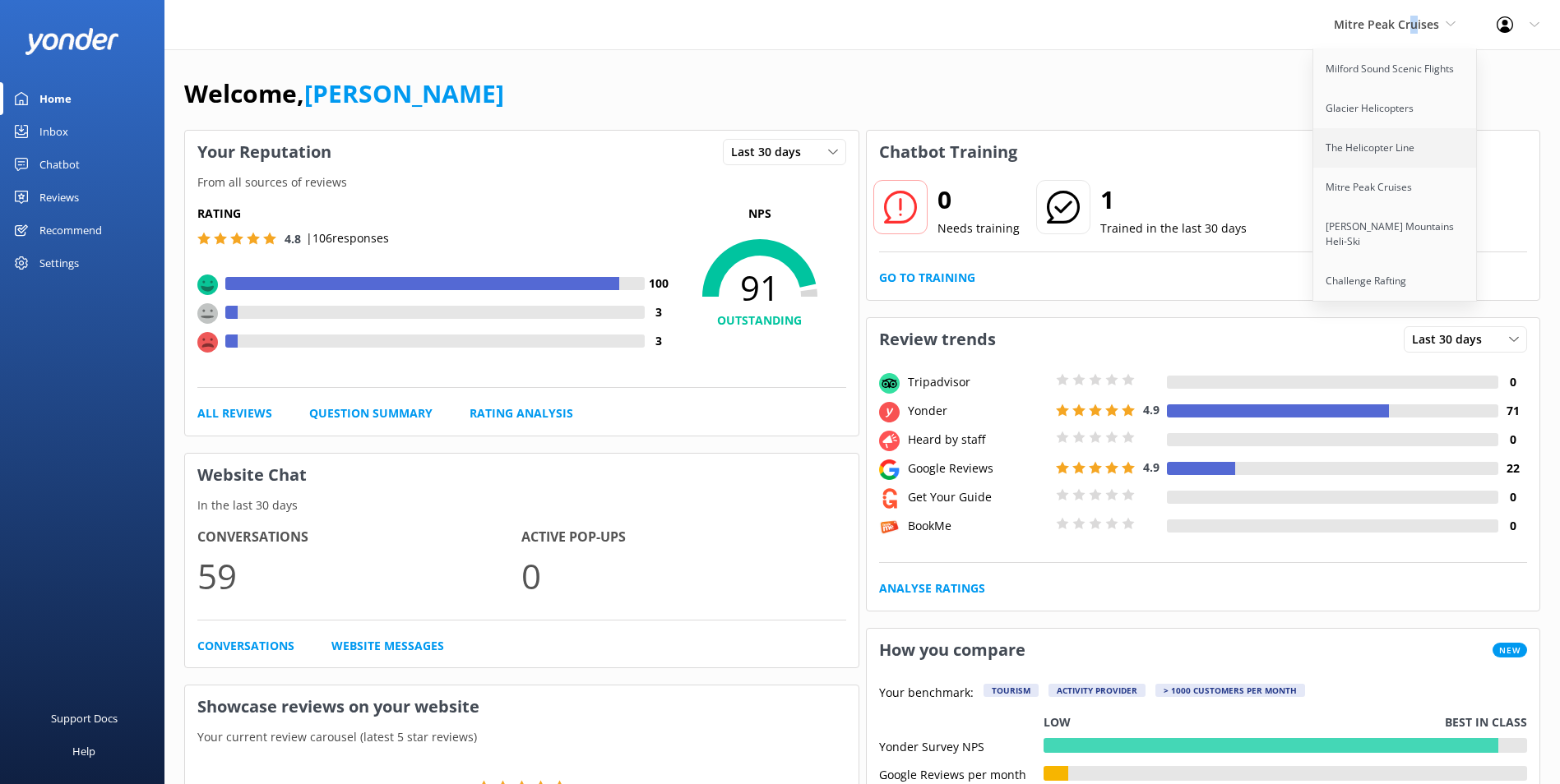
click at [1345, 151] on link "The Helicopter Line" at bounding box center [1396, 148] width 164 height 40
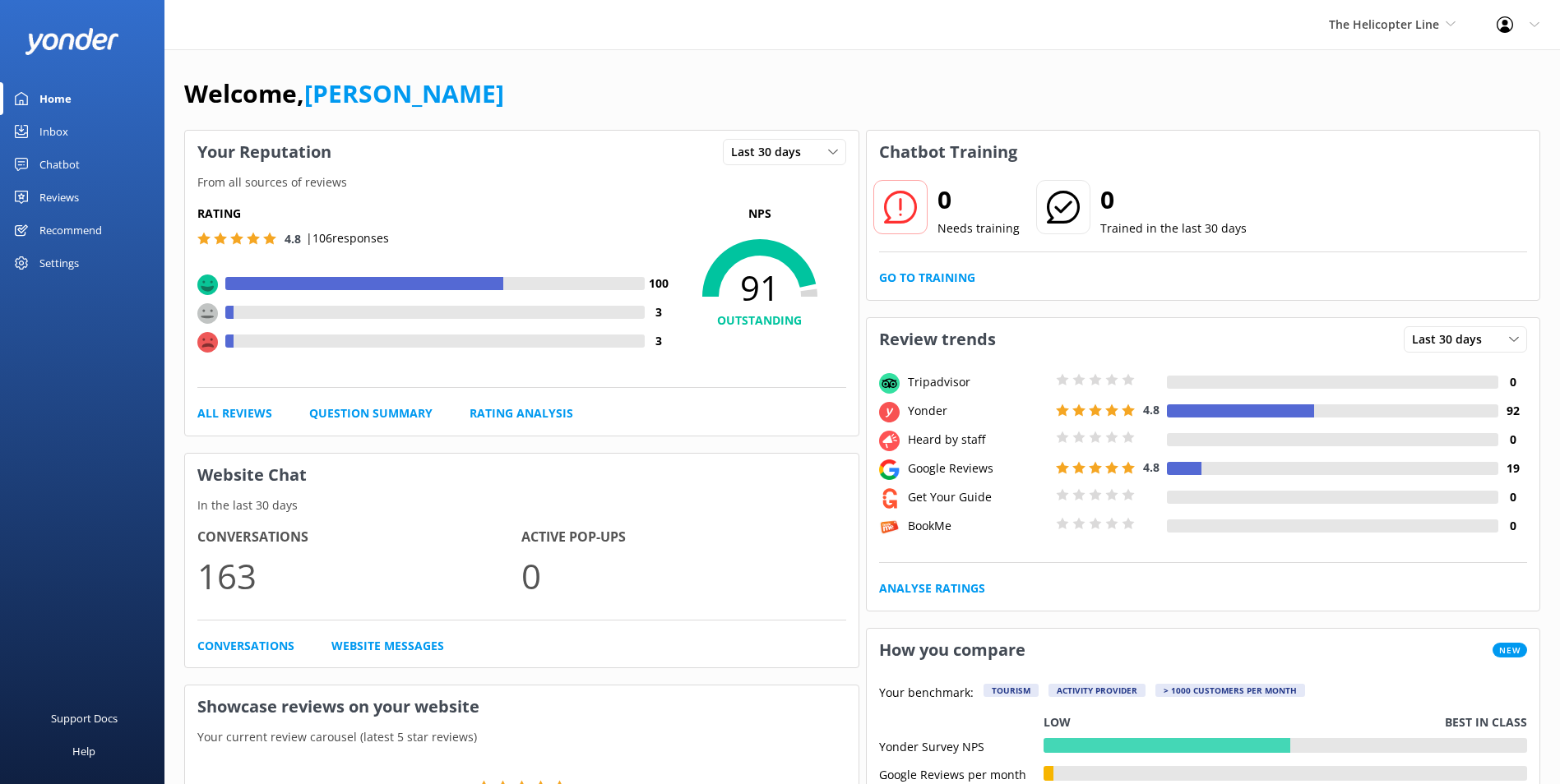
click at [121, 169] on link "Chatbot" at bounding box center [82, 164] width 164 height 33
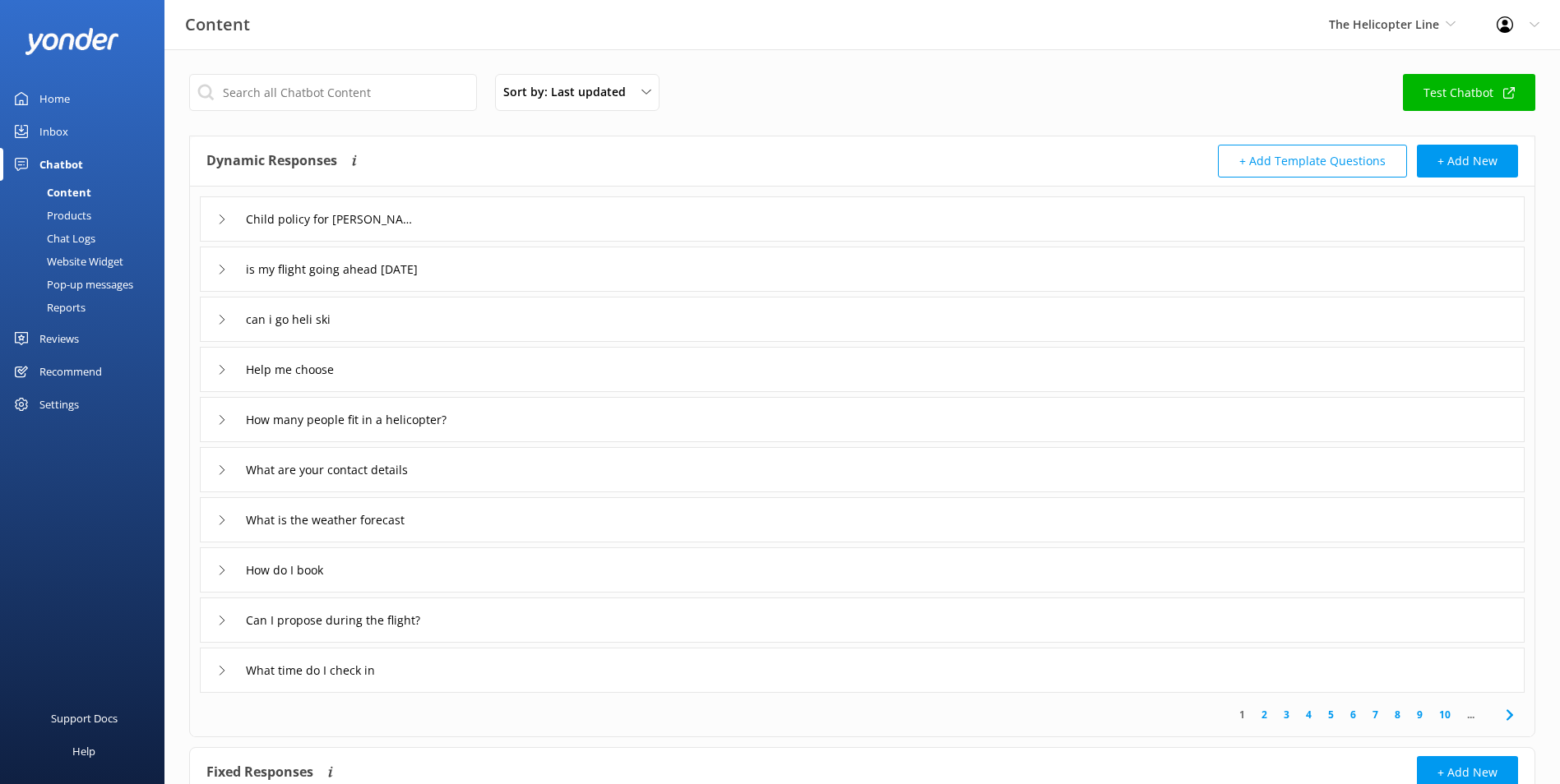
click at [96, 144] on link "Inbox" at bounding box center [82, 131] width 164 height 33
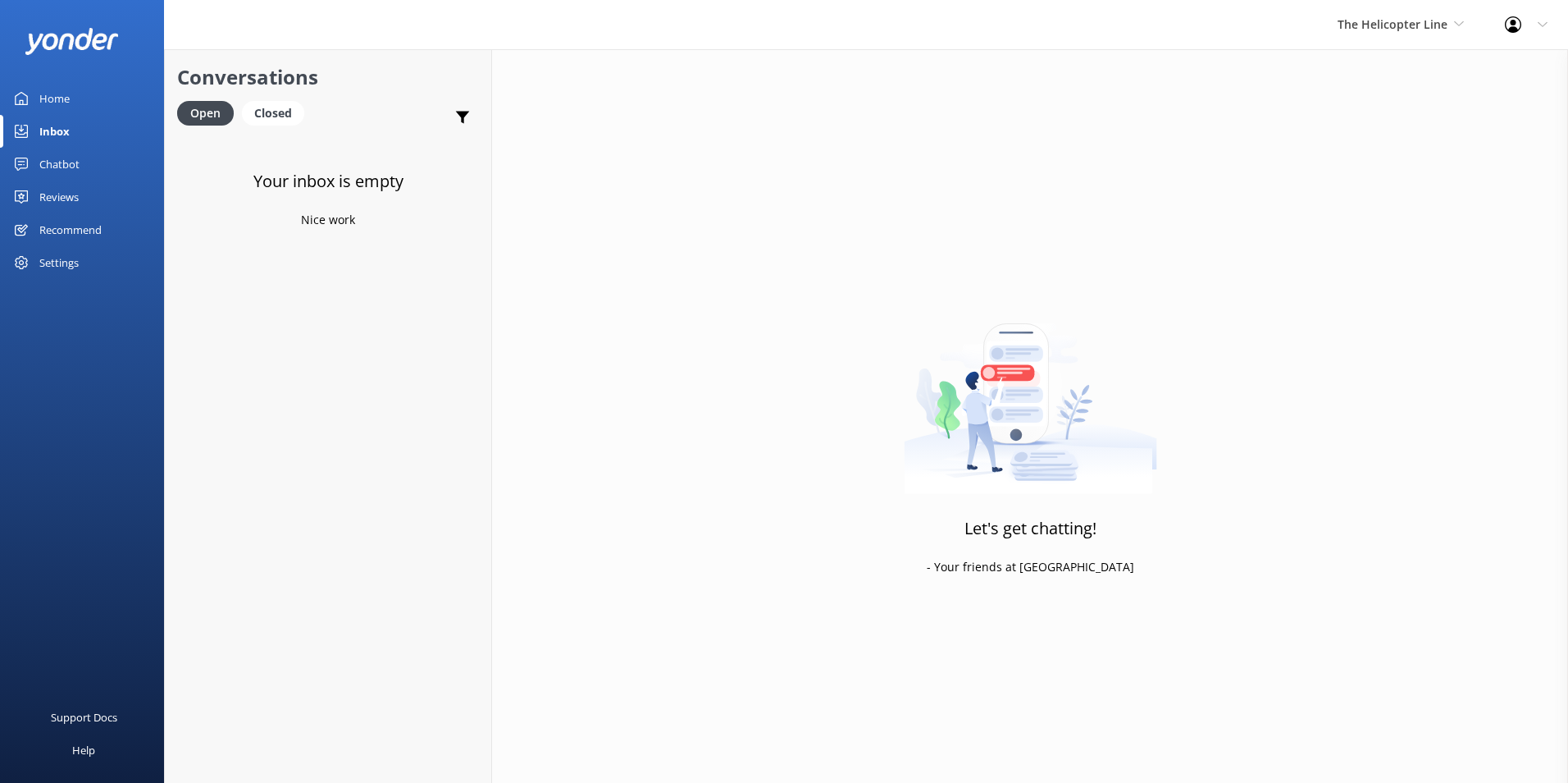
click at [118, 110] on link "Home" at bounding box center [82, 98] width 164 height 33
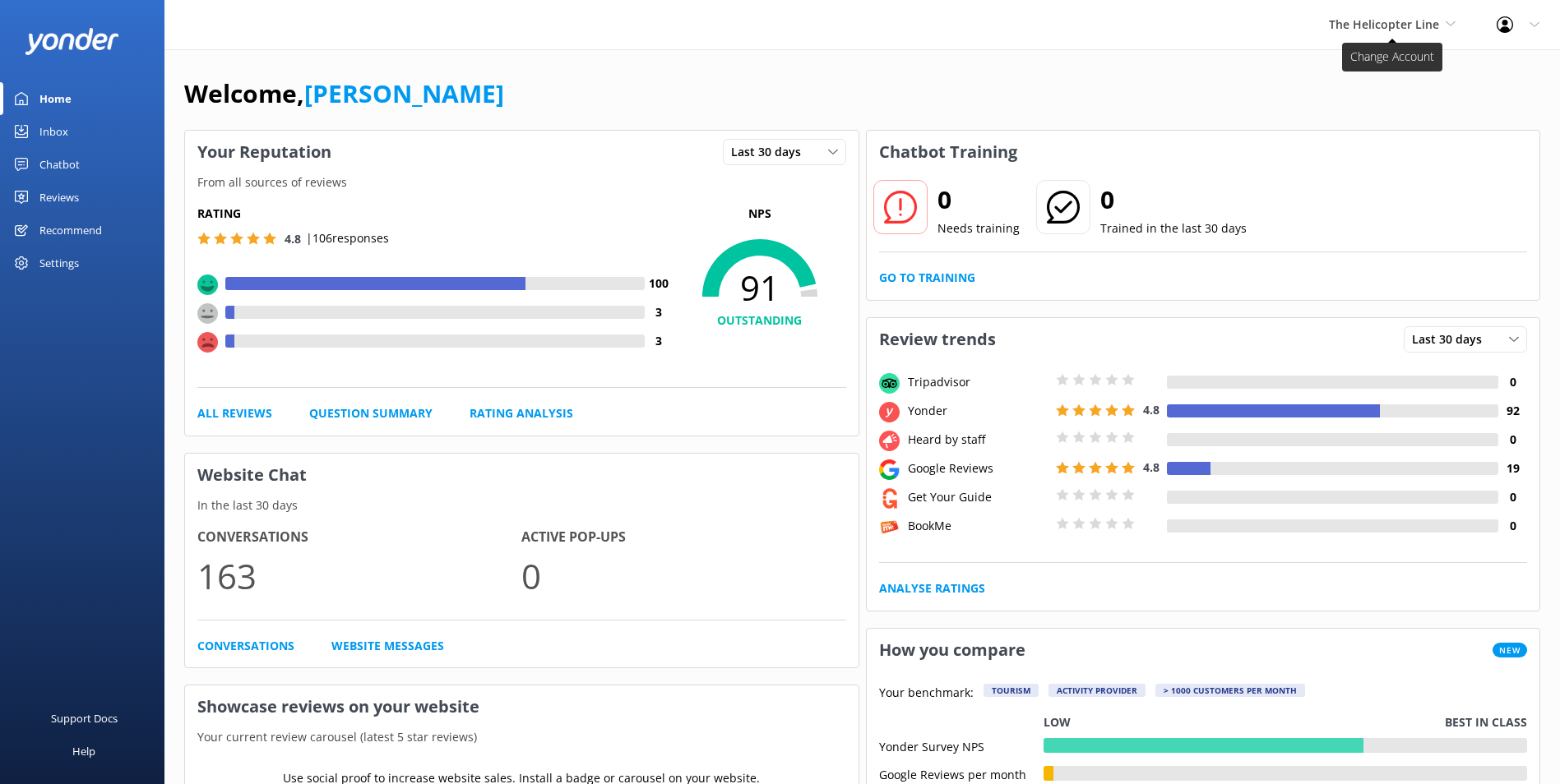
click at [1396, 20] on span "The Helicopter Line" at bounding box center [1383, 25] width 110 height 16
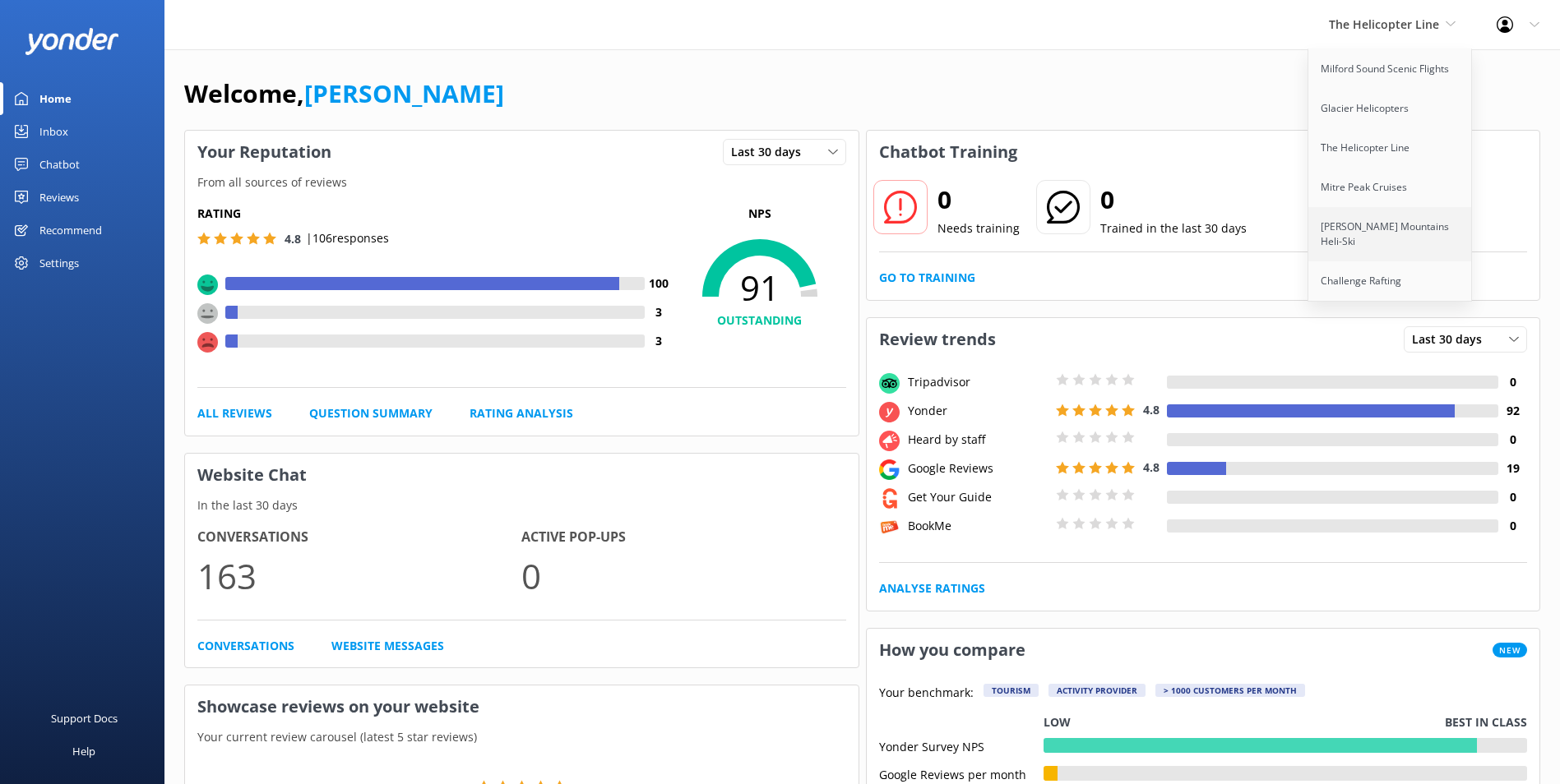
click at [1401, 231] on link "[PERSON_NAME] Mountains Heli-Ski" at bounding box center [1391, 233] width 164 height 54
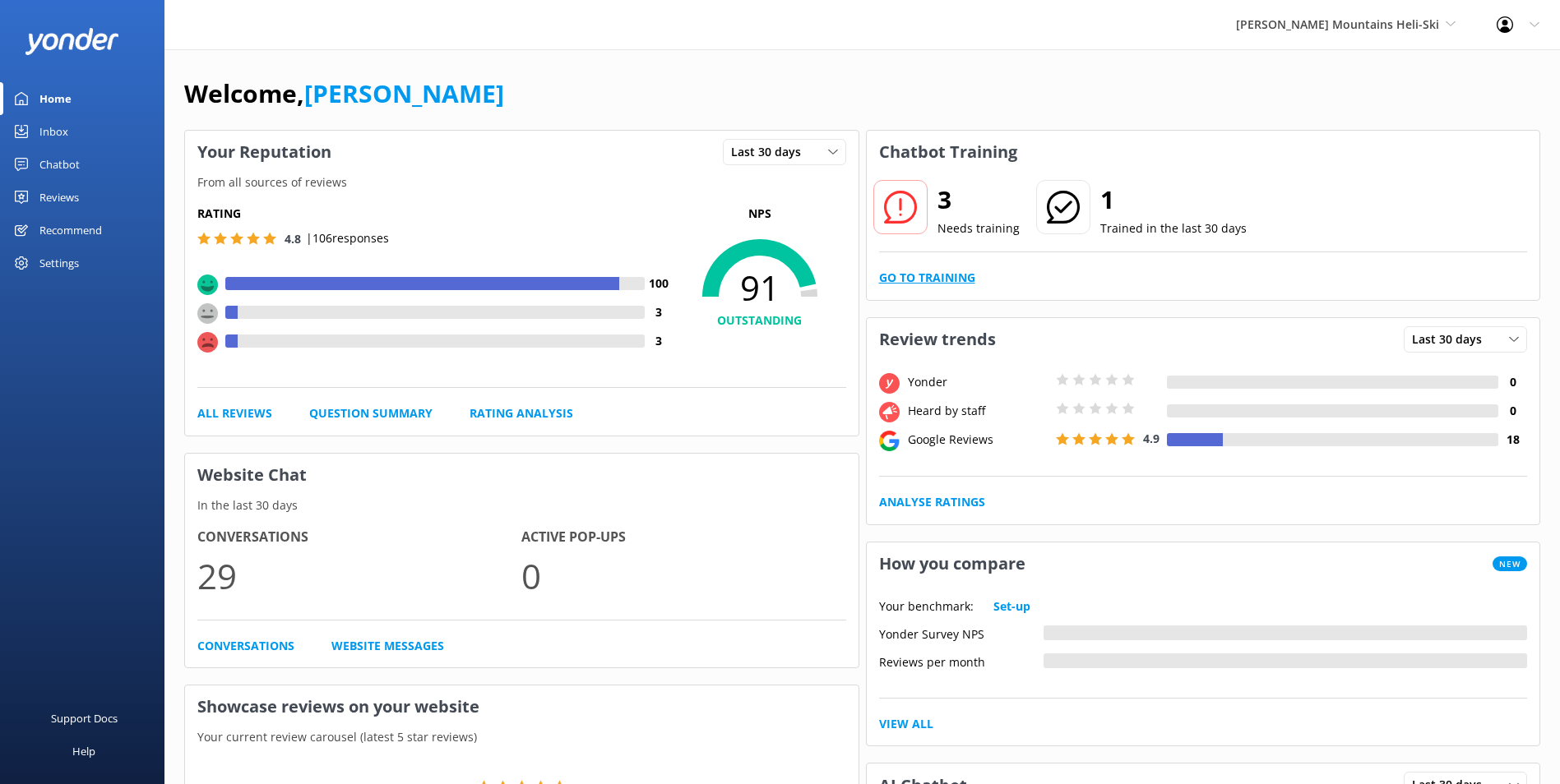
click at [946, 283] on link "Go to Training" at bounding box center [927, 278] width 96 height 18
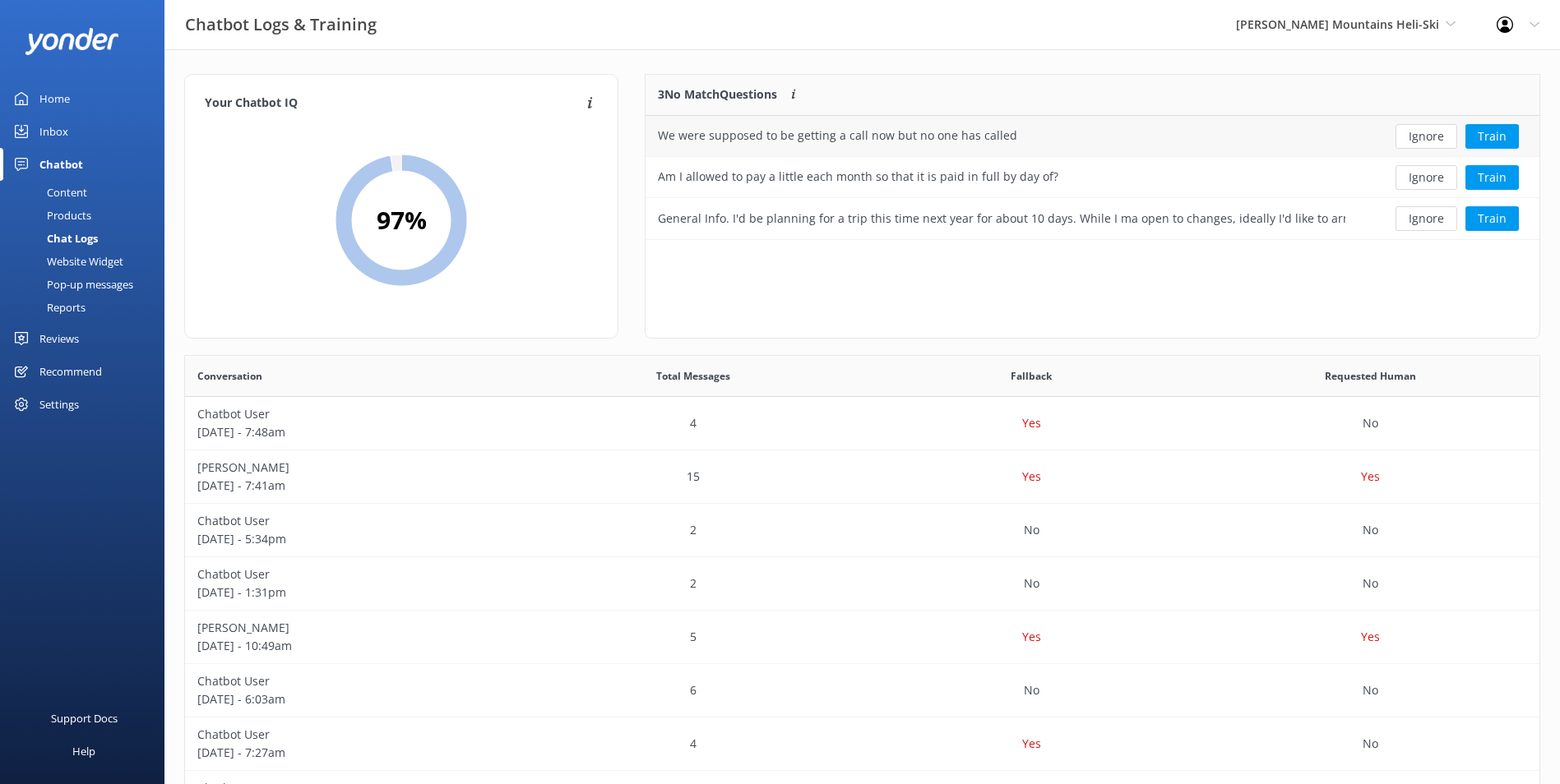
click at [1051, 139] on div "We were supposed to be getting a call now but no one has called" at bounding box center [1002, 136] width 712 height 42
click at [1432, 129] on button "Ignore" at bounding box center [1426, 136] width 61 height 25
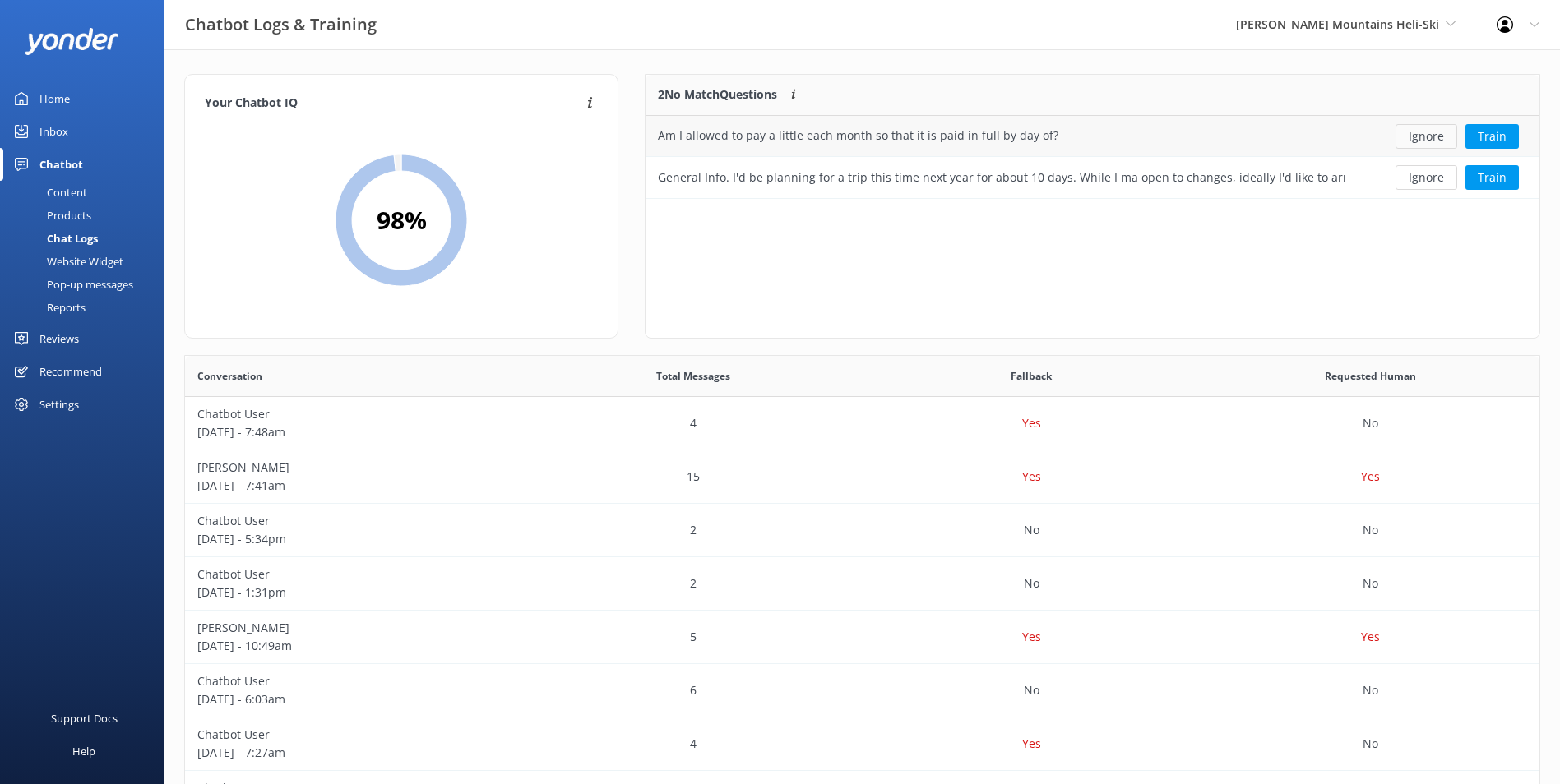
click at [1430, 138] on button "Ignore" at bounding box center [1426, 136] width 61 height 25
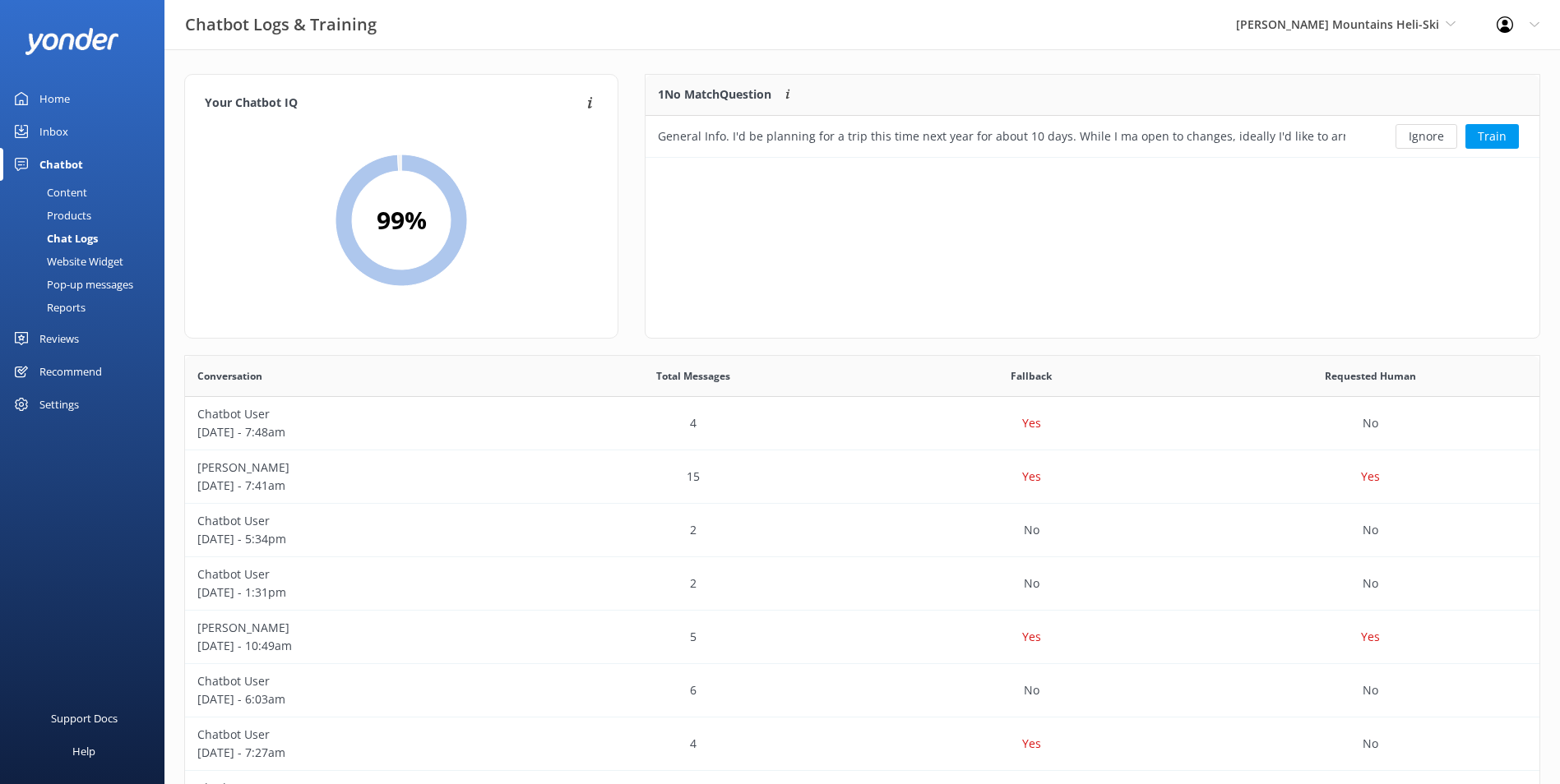
click at [1430, 138] on button "Ignore" at bounding box center [1426, 136] width 61 height 25
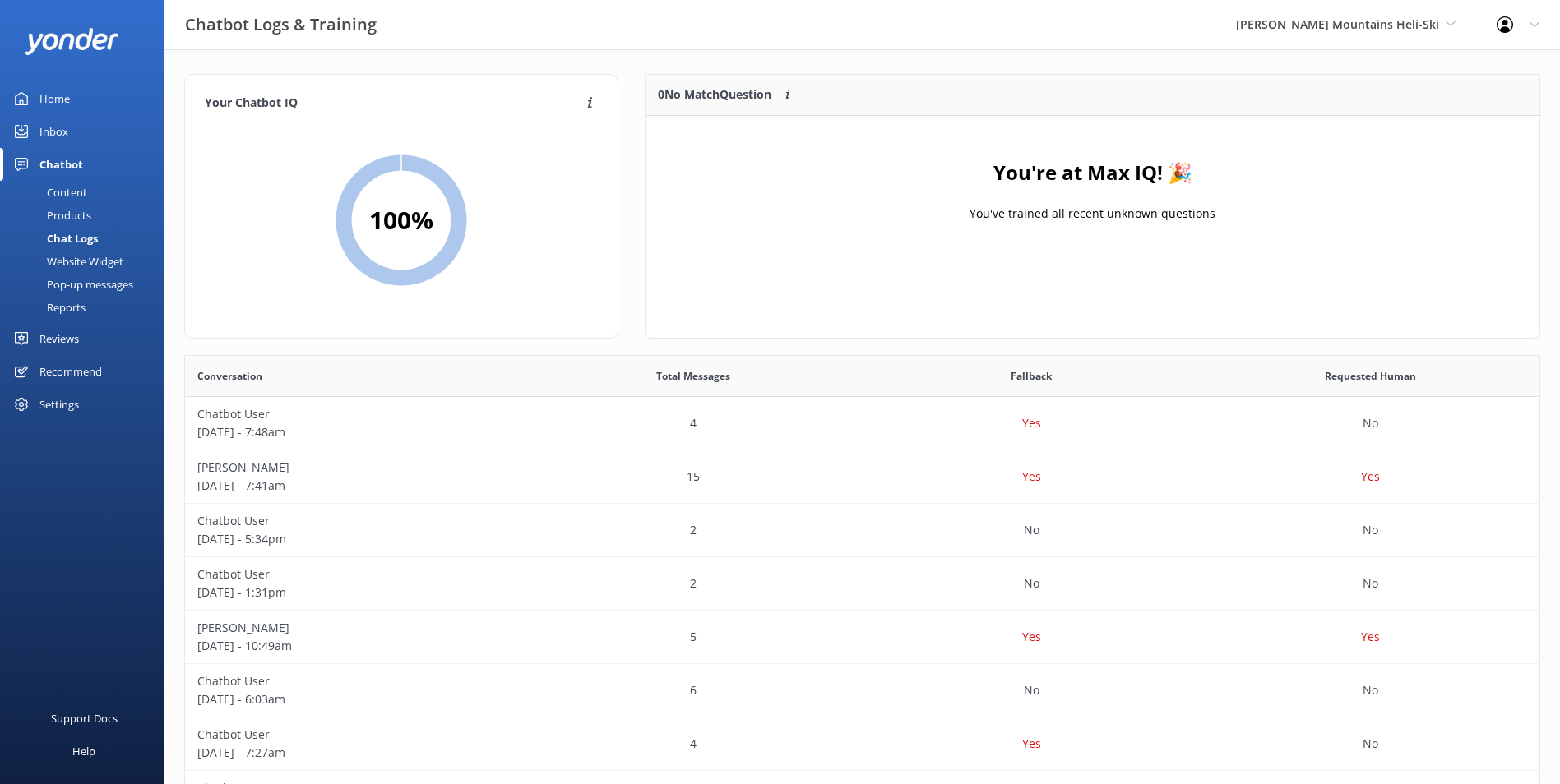
click at [74, 136] on link "Inbox" at bounding box center [82, 131] width 164 height 33
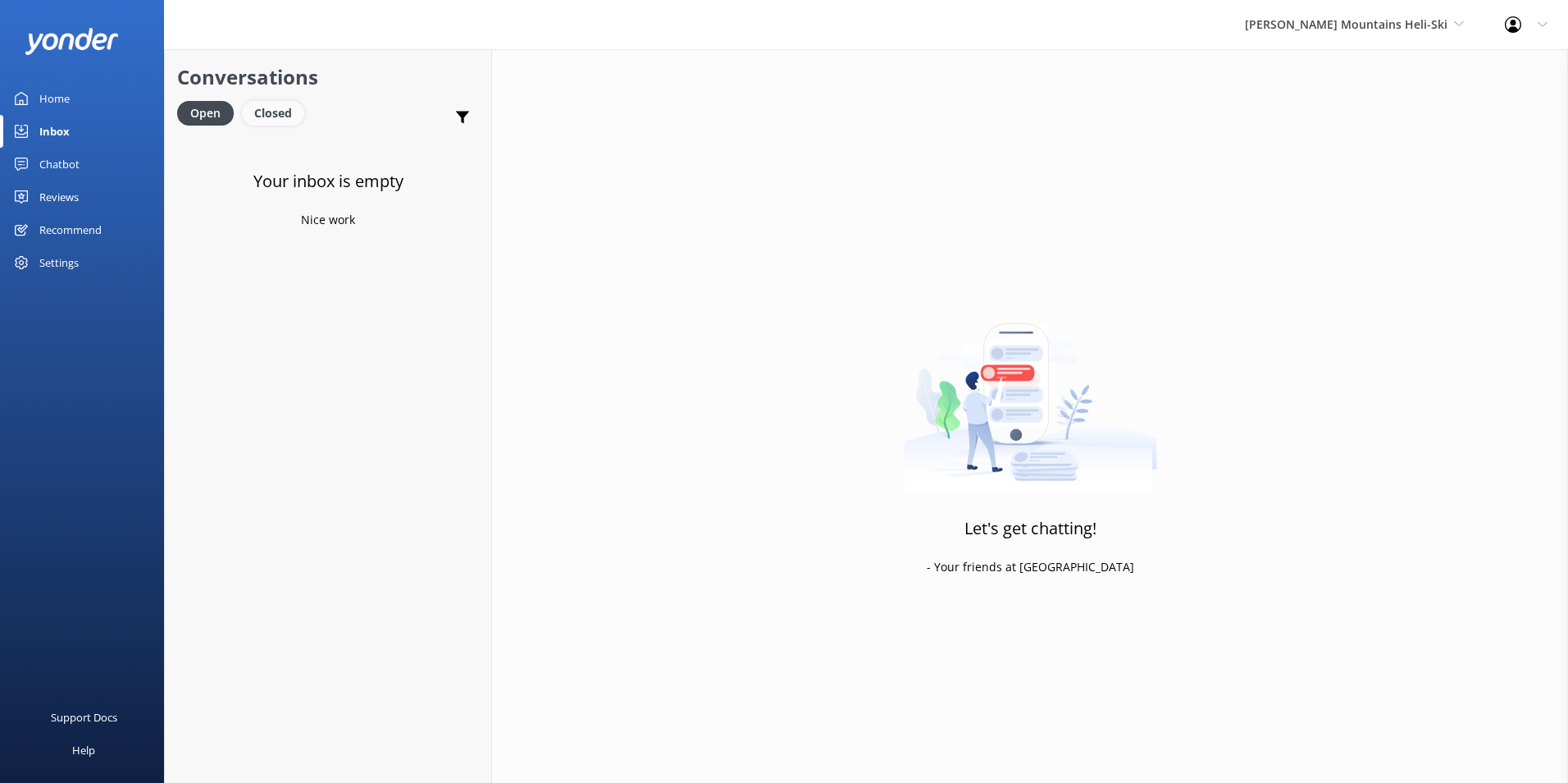
click at [290, 110] on div "Closed" at bounding box center [272, 113] width 62 height 25
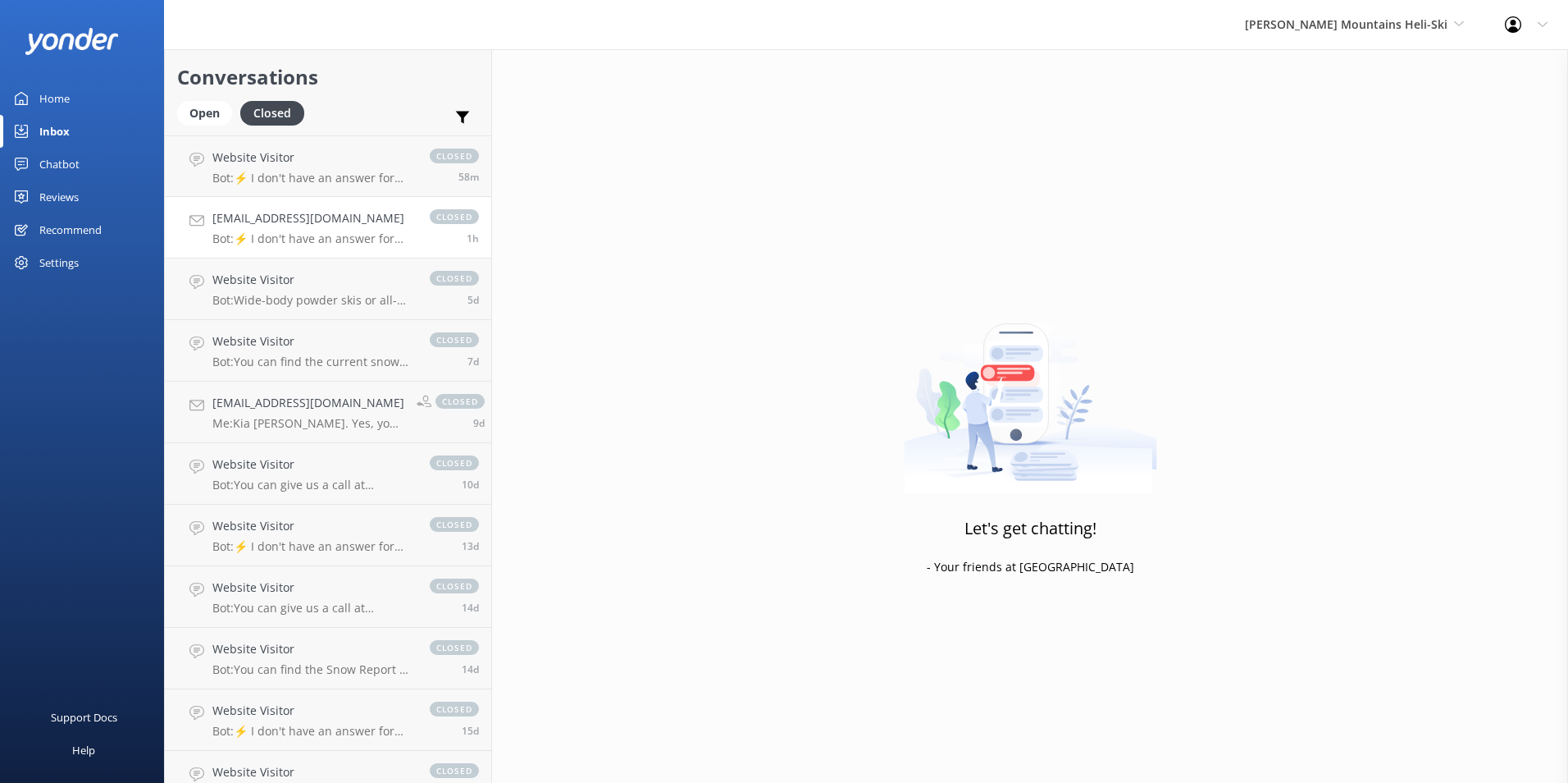
click at [319, 230] on div "[EMAIL_ADDRESS][DOMAIN_NAME] Bot: ⚡ I don't have an answer for that in my knowl…" at bounding box center [313, 227] width 201 height 37
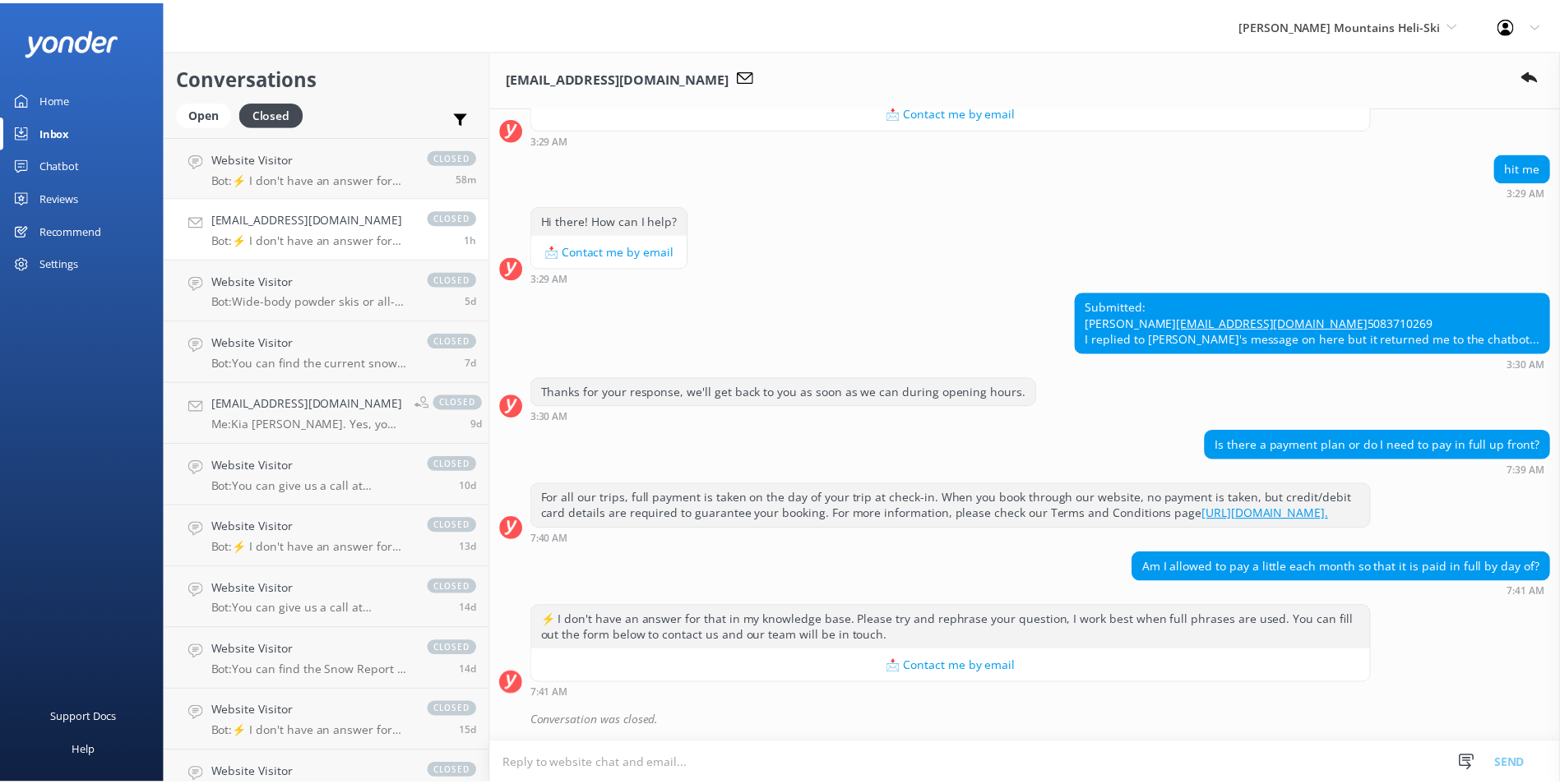
scroll to position [899, 0]
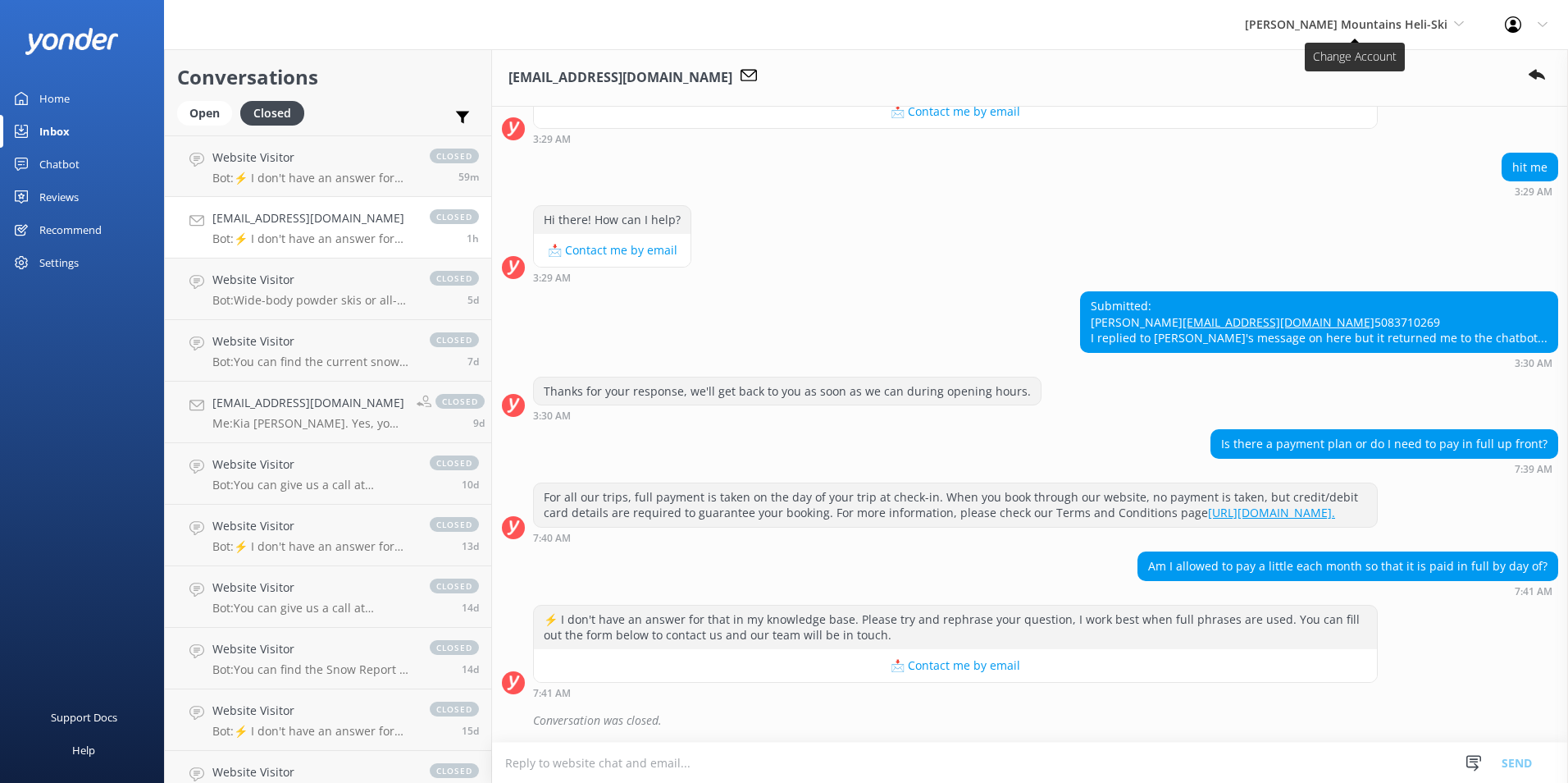
click at [1398, 19] on span "[PERSON_NAME] Mountains Heli-Ski" at bounding box center [1346, 25] width 202 height 16
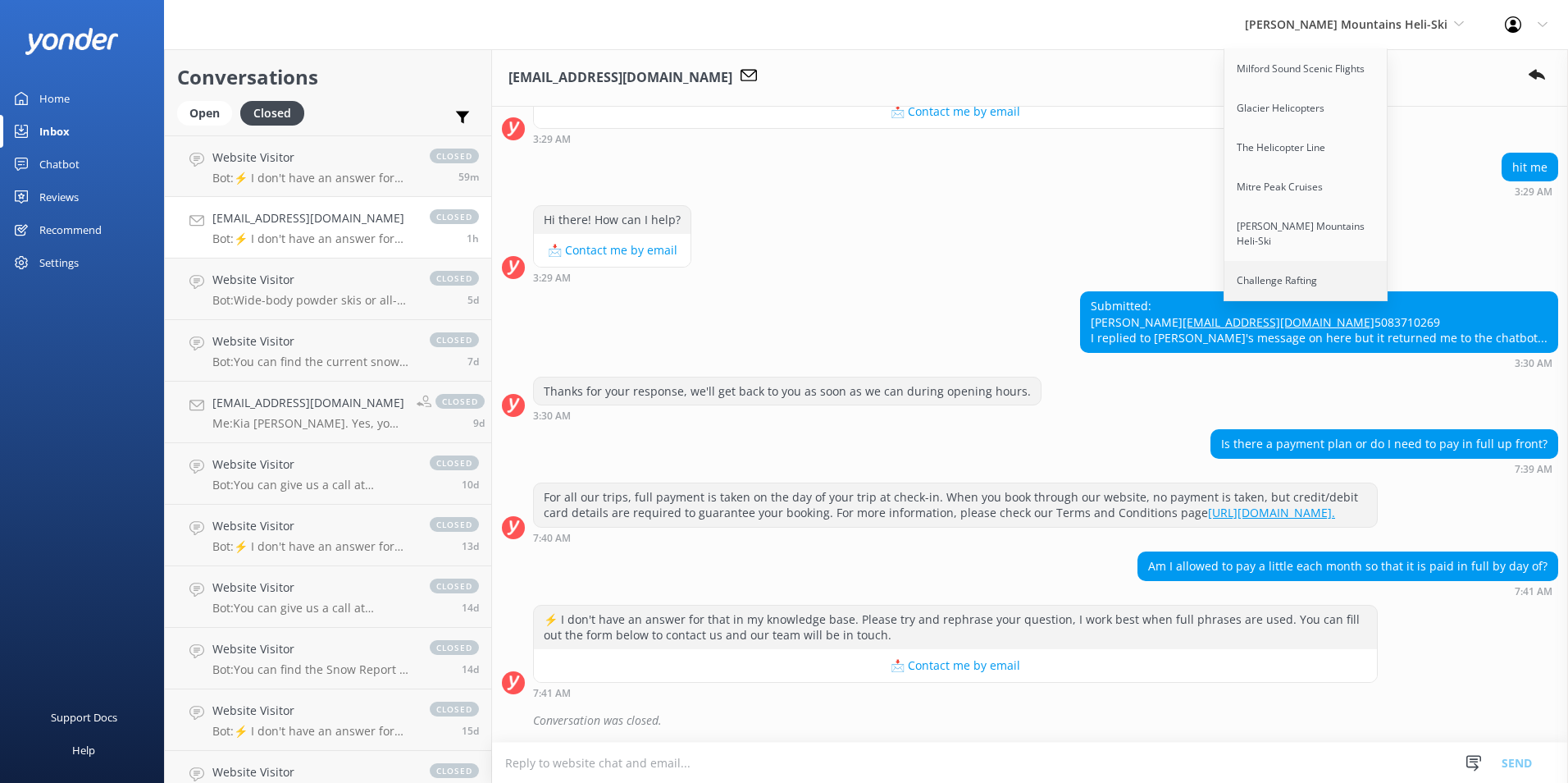
click at [1360, 271] on link "Challenge Rafting" at bounding box center [1307, 280] width 164 height 39
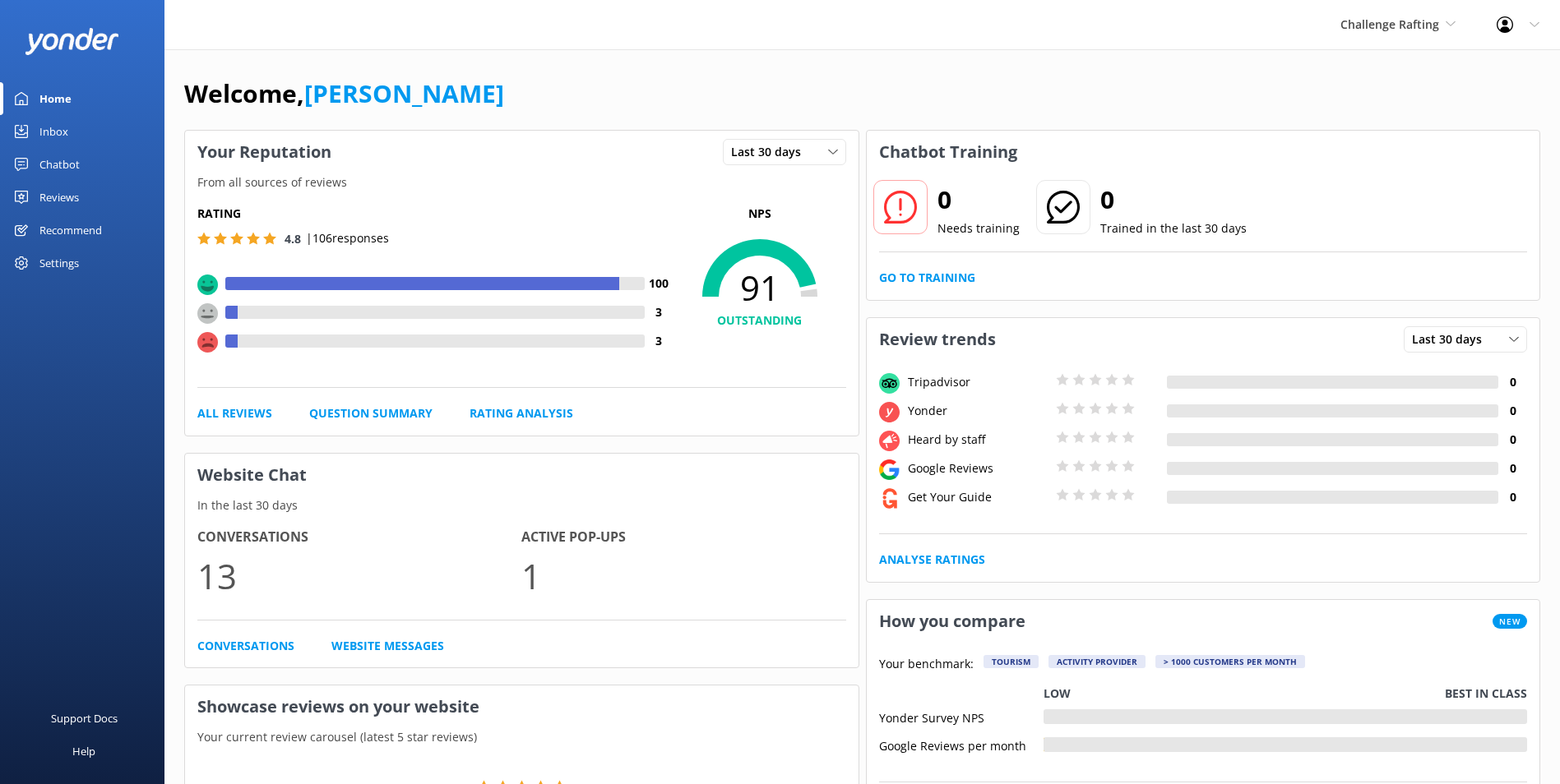
click at [90, 112] on link "Home" at bounding box center [82, 98] width 164 height 33
click at [85, 130] on link "Inbox" at bounding box center [82, 131] width 164 height 33
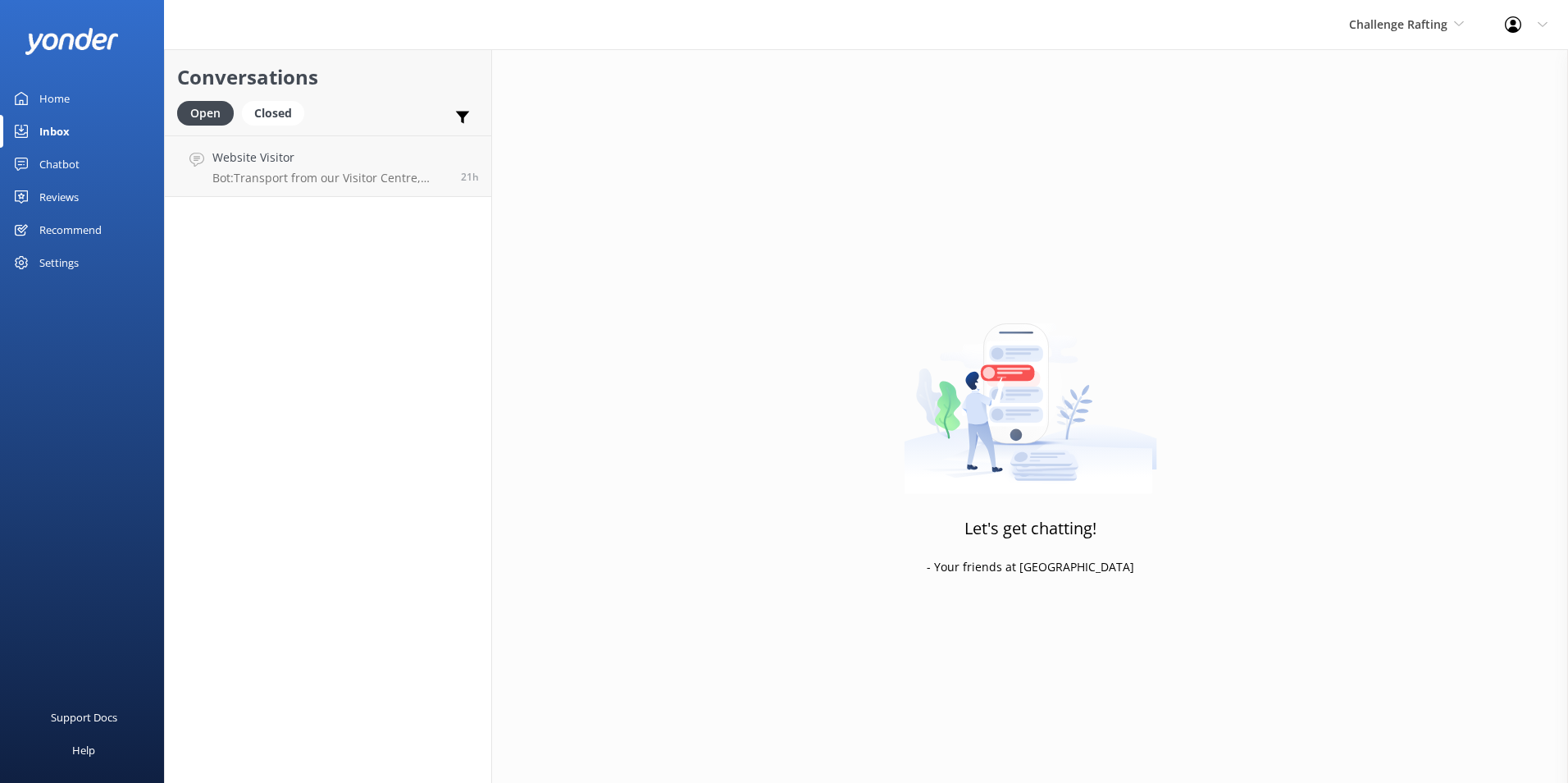
click at [74, 157] on div "Chatbot" at bounding box center [59, 164] width 40 height 33
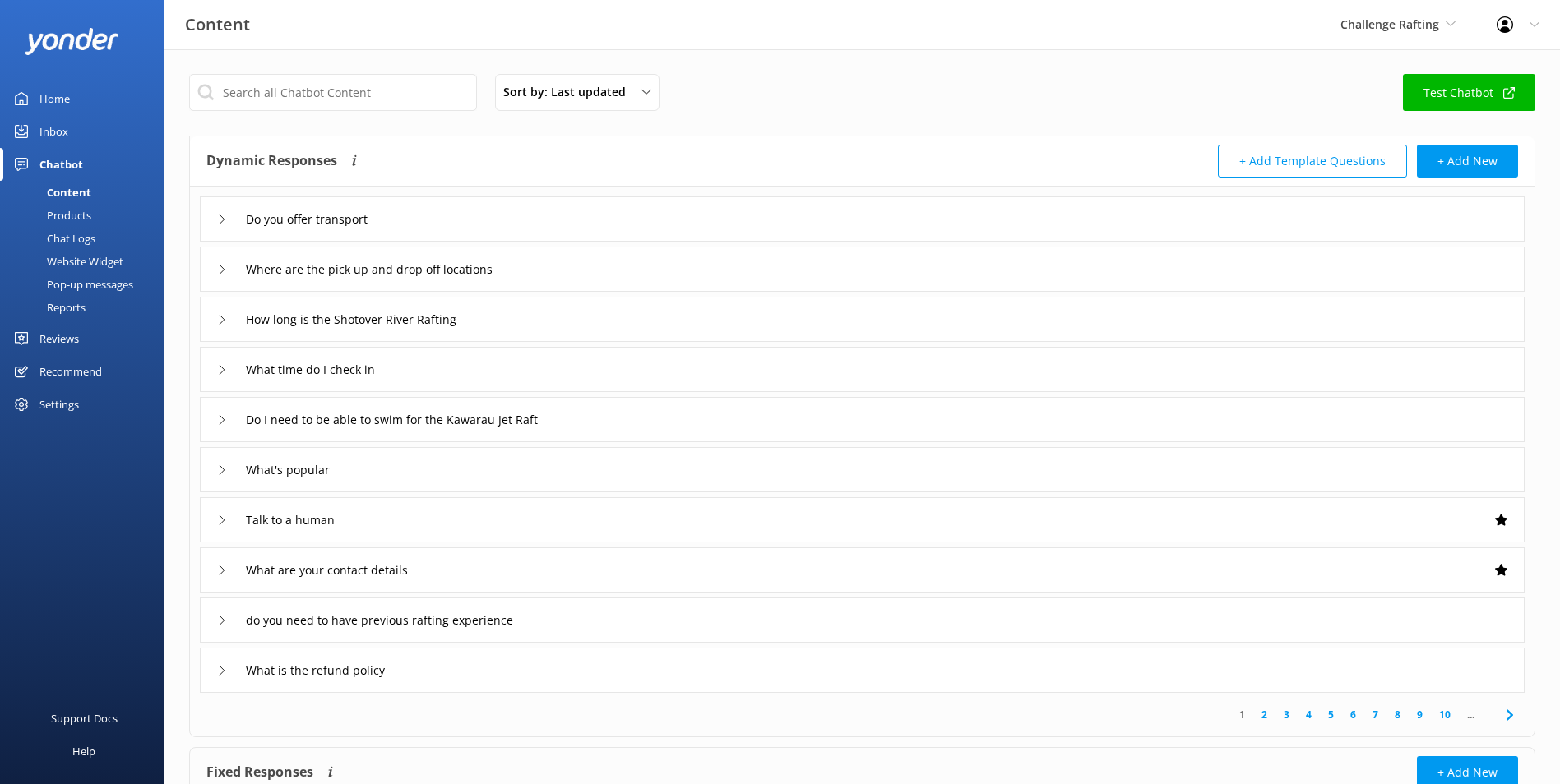
click at [81, 138] on link "Inbox" at bounding box center [82, 131] width 164 height 33
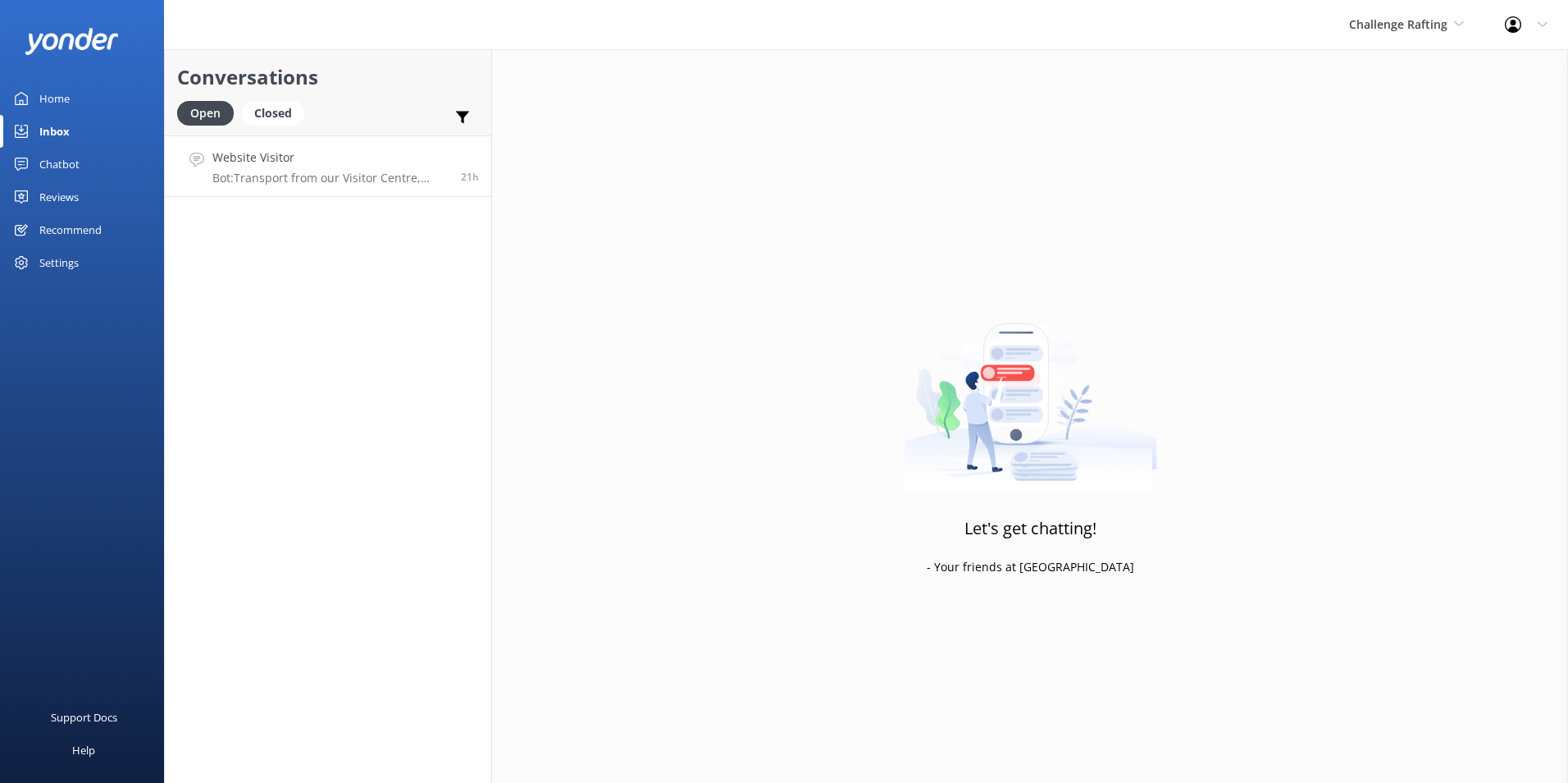
click at [347, 178] on p "Bot: Transport from our Visitor Centre, [STREET_ADDRESS], or from our rafting b…" at bounding box center [330, 178] width 236 height 15
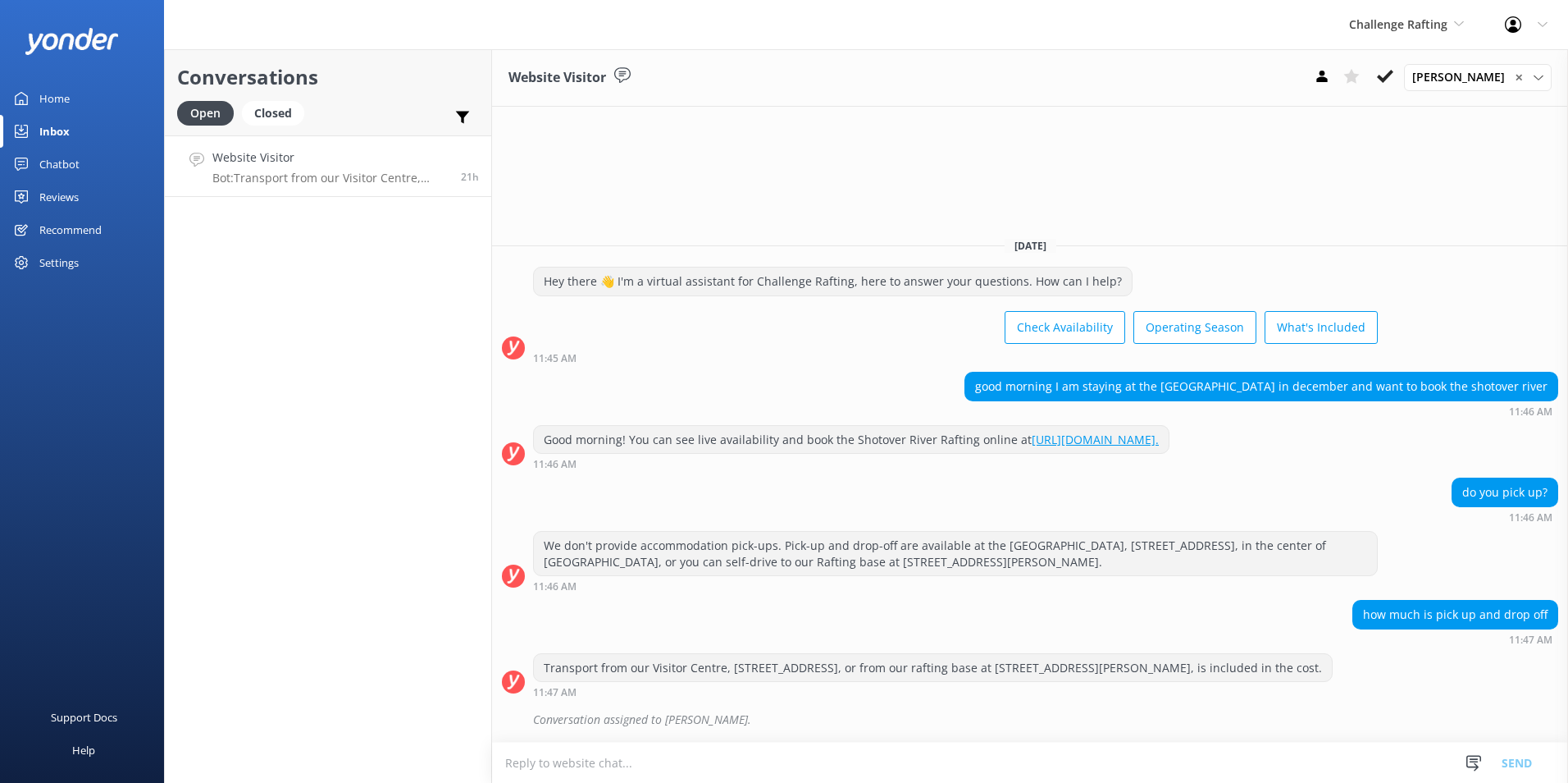
click at [1005, 743] on textarea at bounding box center [1030, 762] width 1077 height 40
click at [732, 777] on textarea at bounding box center [1030, 762] width 1077 height 40
click at [704, 755] on textarea at bounding box center [1030, 762] width 1077 height 40
click at [1387, 70] on icon at bounding box center [1385, 76] width 17 height 17
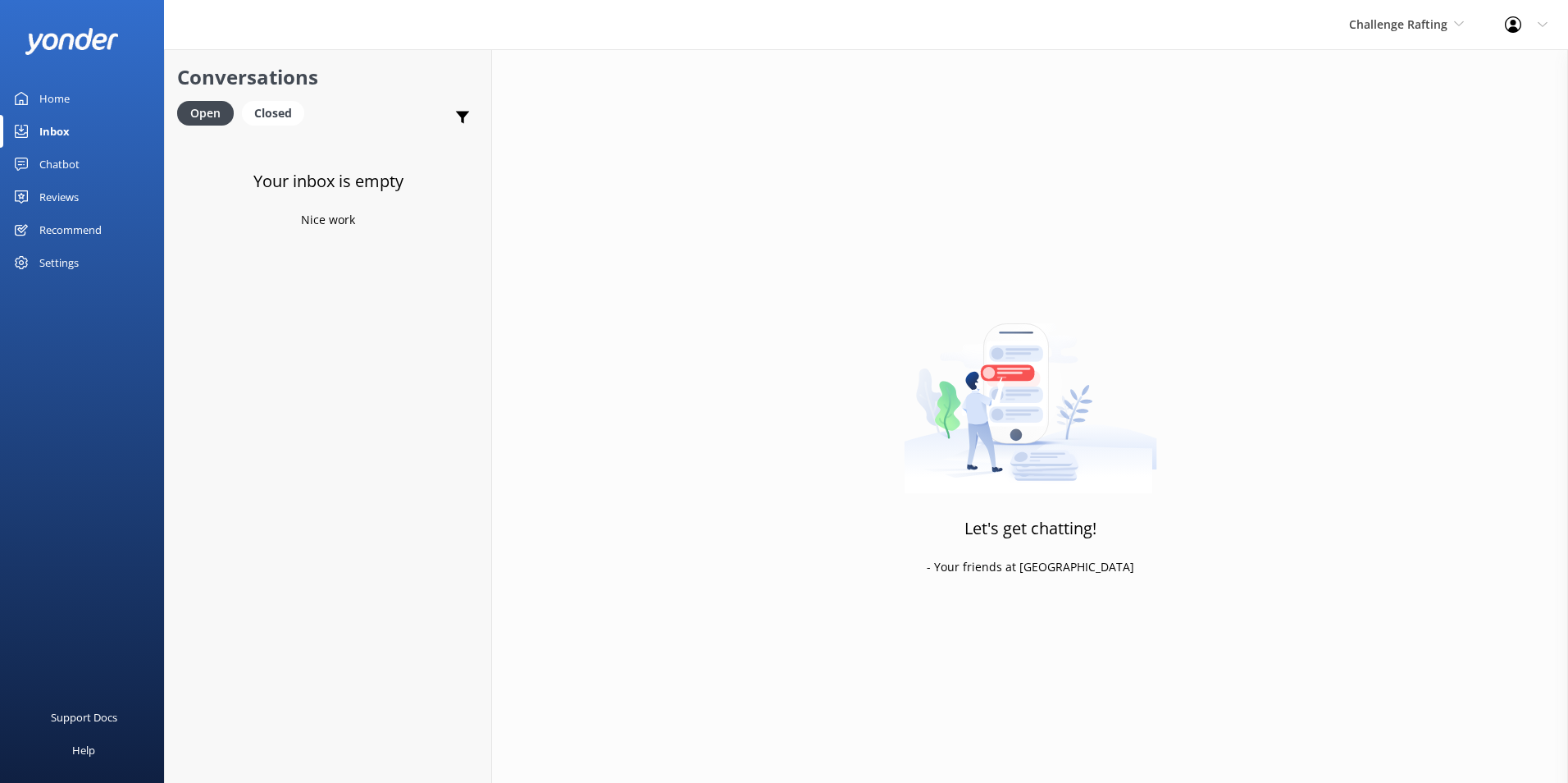
click at [87, 127] on link "Inbox" at bounding box center [82, 130] width 164 height 33
click at [61, 173] on div "Chatbot" at bounding box center [59, 164] width 40 height 33
